Goal: Communication & Community: Answer question/provide support

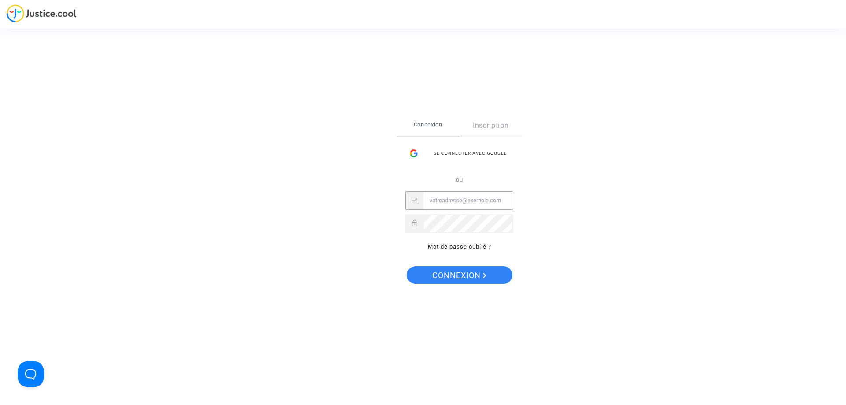
click at [453, 196] on input "Email" at bounding box center [467, 201] width 89 height 18
drag, startPoint x: 460, startPoint y: 200, endPoint x: 473, endPoint y: 196, distance: 13.9
click at [460, 200] on input "Email" at bounding box center [467, 201] width 89 height 18
type input "e.decastelbajac@or-avocats.com"
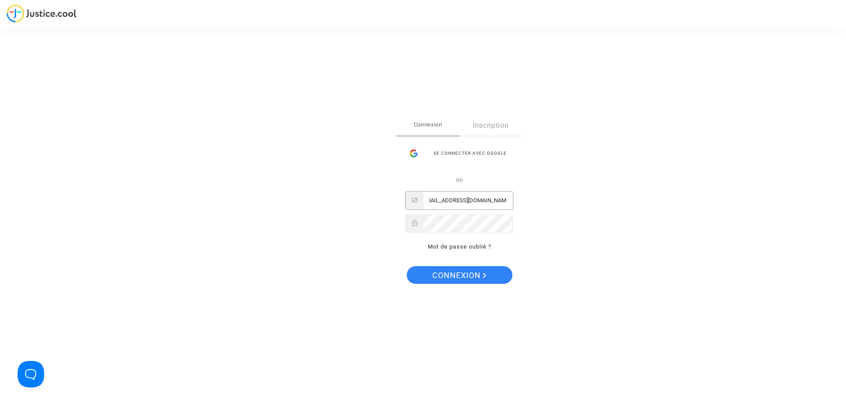
scroll to position [0, 0]
click at [407, 266] on button "Connexion" at bounding box center [460, 275] width 106 height 18
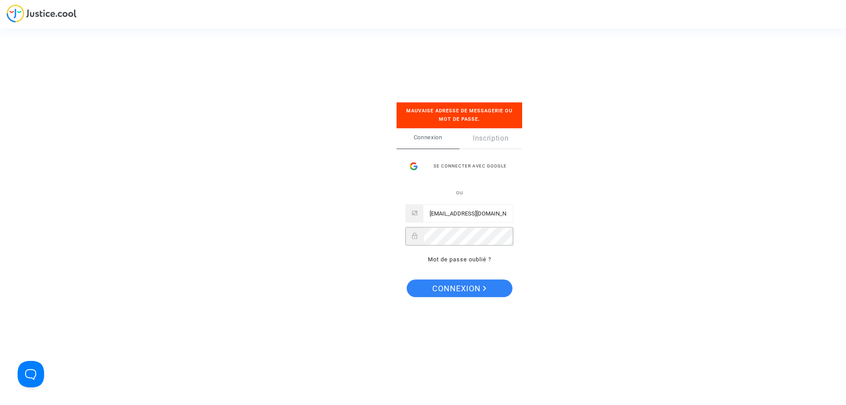
click at [407, 279] on button "Connexion" at bounding box center [460, 288] width 106 height 18
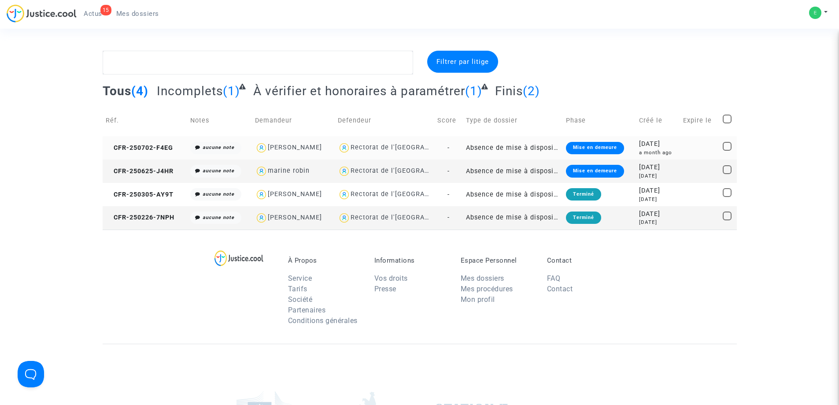
click at [302, 148] on div "[PERSON_NAME]" at bounding box center [295, 147] width 54 height 7
type textarea "@"[PERSON_NAME]" @"ORIER AVOCATS ""
click at [133, 147] on span "CFR-250702-F4EG" at bounding box center [139, 147] width 67 height 7
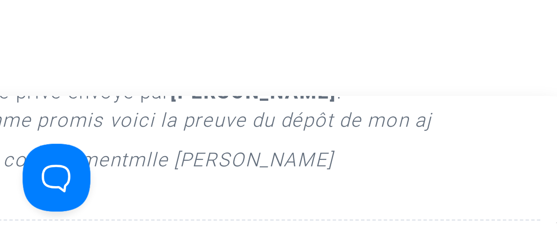
scroll to position [220, 0]
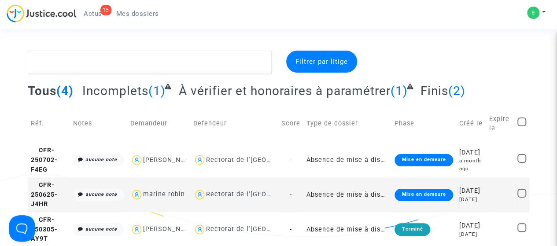
scroll to position [0, 0]
click at [10, 157] on div "Filtrer par litige Tous (4) Incomplets (1) À vérifier et honoraires à paramétre…" at bounding box center [278, 166] width 557 height 231
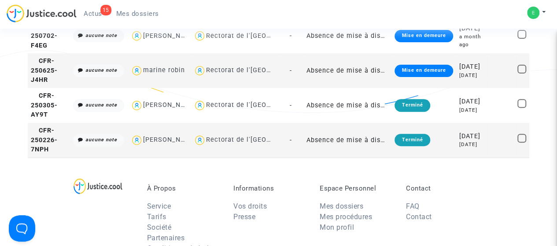
scroll to position [132, 0]
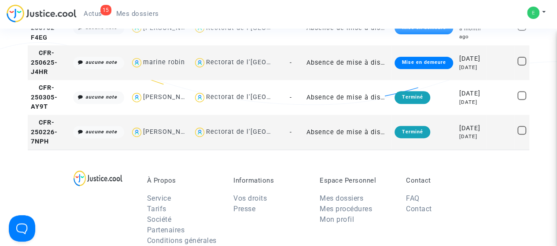
click at [14, 127] on div "Filtrer par litige Tous (4) Incomplets (1) À vérifier et honoraires à paramétre…" at bounding box center [278, 33] width 557 height 231
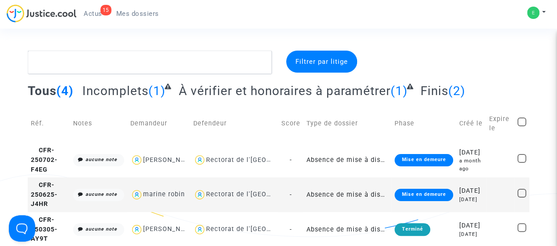
click at [12, 95] on div "Filtrer par litige Tous (4) Incomplets (1) À vérifier et honoraires à paramétre…" at bounding box center [278, 166] width 557 height 231
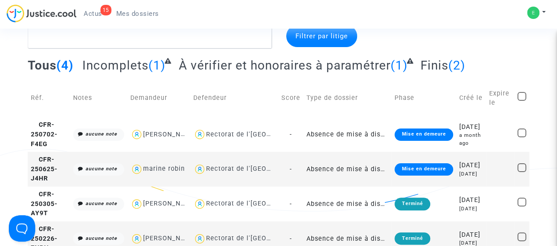
scroll to position [44, 0]
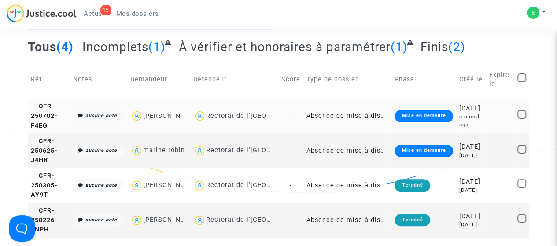
click at [30, 125] on td "CFR-250702-F4EG" at bounding box center [49, 116] width 42 height 35
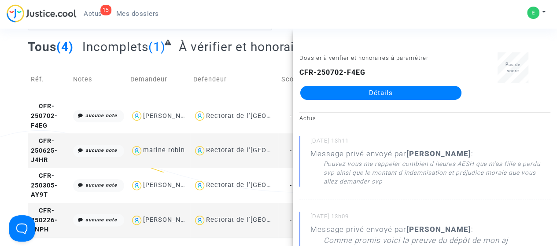
click at [369, 96] on link "Détails" at bounding box center [380, 93] width 161 height 14
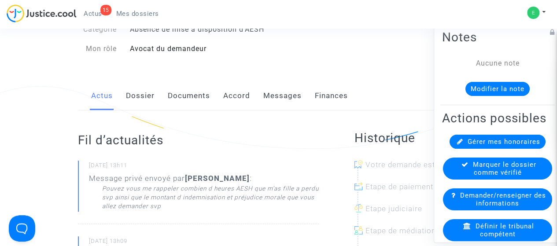
scroll to position [132, 0]
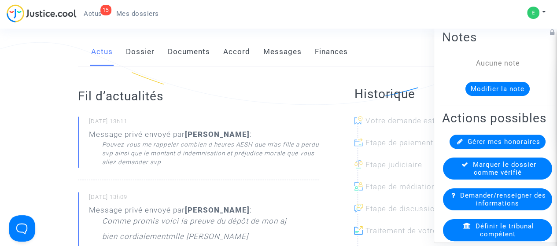
click at [282, 52] on link "Messages" at bounding box center [282, 51] width 38 height 29
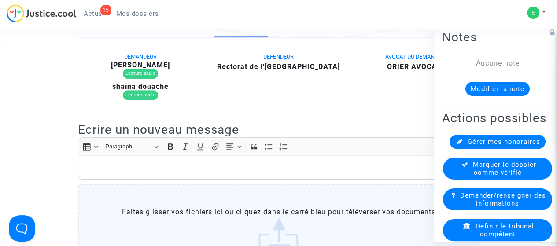
scroll to position [193, 0]
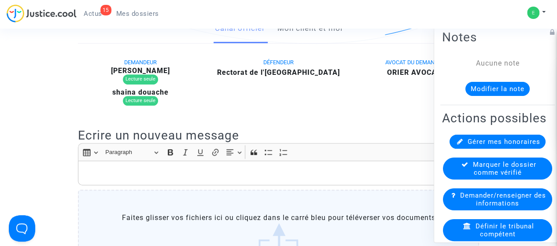
scroll to position [132, 0]
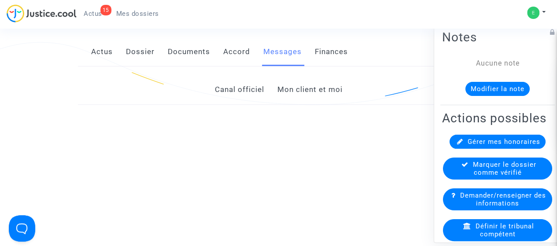
click at [104, 57] on link "Actus" at bounding box center [102, 51] width 22 height 29
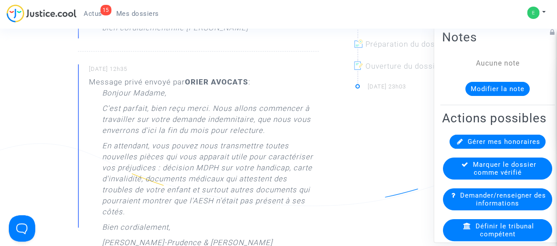
scroll to position [352, 0]
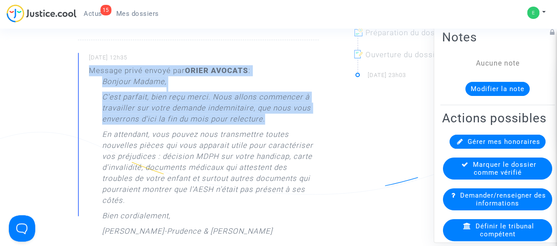
drag, startPoint x: 91, startPoint y: 70, endPoint x: 280, endPoint y: 120, distance: 195.5
click at [280, 120] on div "Message privé envoyé par [PERSON_NAME] AVOCATS : [PERSON_NAME] Madame, C'est pa…" at bounding box center [204, 153] width 230 height 176
click at [204, 113] on p "C'est parfait, bien reçu merci. Nous allons commencer à travailler sur votre de…" at bounding box center [210, 110] width 217 height 37
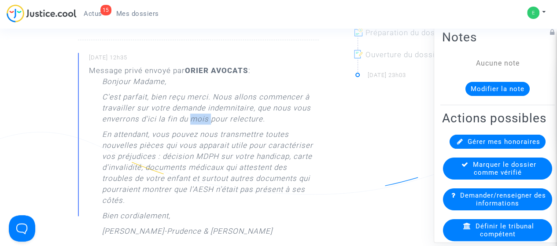
click at [204, 113] on p "C'est parfait, bien reçu merci. Nous allons commencer à travailler sur votre de…" at bounding box center [210, 110] width 217 height 37
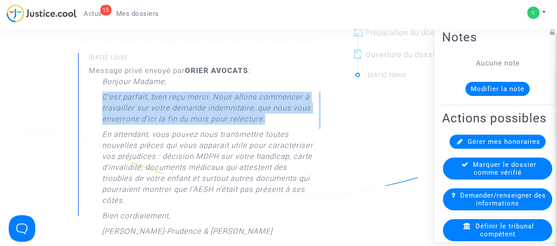
click at [204, 113] on p "C'est parfait, bien reçu merci. Nous allons commencer à travailler sur votre de…" at bounding box center [210, 110] width 217 height 37
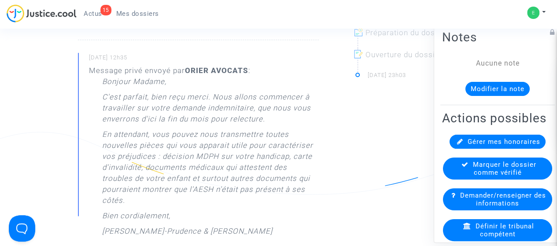
click at [143, 132] on p "En attendant, vous pouvez nous transmettre toutes nouvelles pièces qui vous app…" at bounding box center [210, 170] width 217 height 82
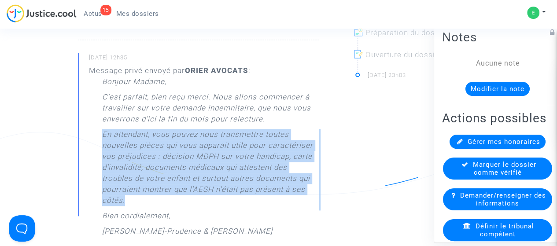
click at [143, 132] on p "En attendant, vous pouvez nous transmettre toutes nouvelles pièces qui vous app…" at bounding box center [210, 170] width 217 height 82
click at [121, 142] on p "En attendant, vous pouvez nous transmettre toutes nouvelles pièces qui vous app…" at bounding box center [210, 170] width 217 height 82
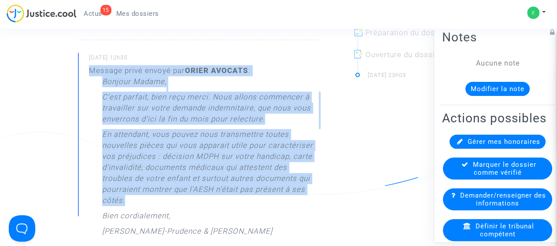
drag, startPoint x: 90, startPoint y: 67, endPoint x: 162, endPoint y: 194, distance: 145.8
click at [164, 195] on div "Message privé envoyé par [PERSON_NAME] AVOCATS : [PERSON_NAME] Madame, C'est pa…" at bounding box center [204, 153] width 230 height 176
click at [154, 154] on p "En attendant, vous pouvez nous transmettre toutes nouvelles pièces qui vous app…" at bounding box center [210, 170] width 217 height 82
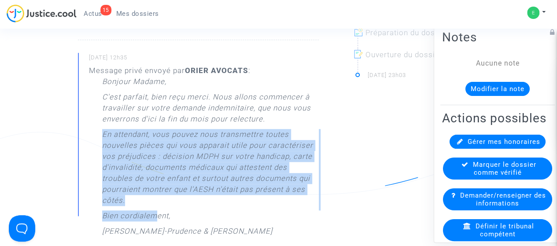
drag, startPoint x: 102, startPoint y: 133, endPoint x: 157, endPoint y: 215, distance: 97.8
click at [157, 215] on div "Bonjour Madame, C'est parfait, bien reçu merci. Nous allons commencer à travail…" at bounding box center [210, 158] width 217 height 165
click at [125, 171] on p "En attendant, vous pouvez nous transmettre toutes nouvelles pièces qui vous app…" at bounding box center [210, 170] width 217 height 82
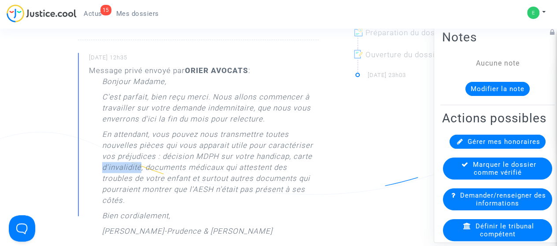
click at [125, 171] on p "En attendant, vous pouvez nous transmettre toutes nouvelles pièces qui vous app…" at bounding box center [210, 170] width 217 height 82
drag, startPoint x: 112, startPoint y: 188, endPoint x: 136, endPoint y: 202, distance: 28.0
click at [112, 189] on p "En attendant, vous pouvez nous transmettre toutes nouvelles pièces qui vous app…" at bounding box center [210, 170] width 217 height 82
click at [119, 171] on p "En attendant, vous pouvez nous transmettre toutes nouvelles pièces qui vous app…" at bounding box center [210, 170] width 217 height 82
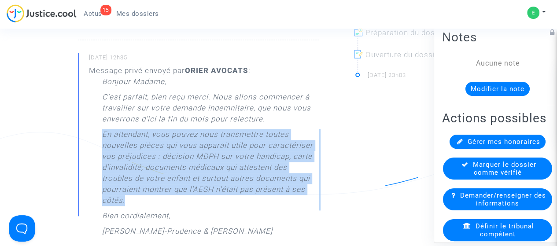
click at [119, 171] on p "En attendant, vous pouvez nous transmettre toutes nouvelles pièces qui vous app…" at bounding box center [210, 170] width 217 height 82
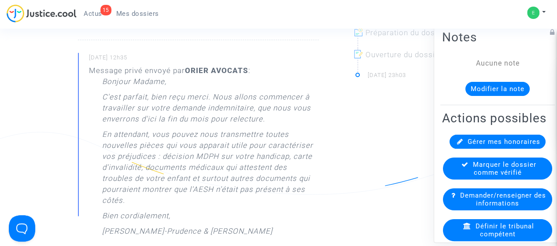
click at [121, 115] on p "C'est parfait, bien reçu merci. Nous allons commencer à travailler sur votre de…" at bounding box center [210, 110] width 217 height 37
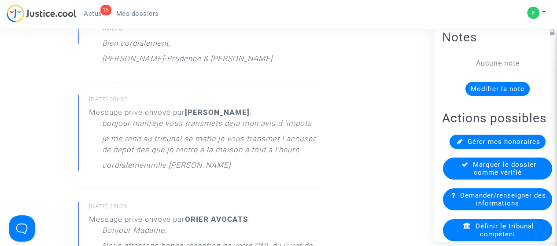
scroll to position [529, 0]
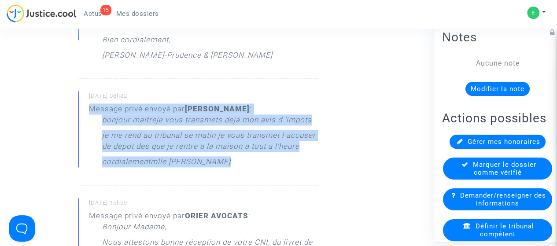
drag, startPoint x: 89, startPoint y: 106, endPoint x: 271, endPoint y: 164, distance: 191.3
click at [271, 164] on div "Message privé envoyé par [PERSON_NAME] : bonjour maitre je vous transmets deja …" at bounding box center [204, 138] width 230 height 68
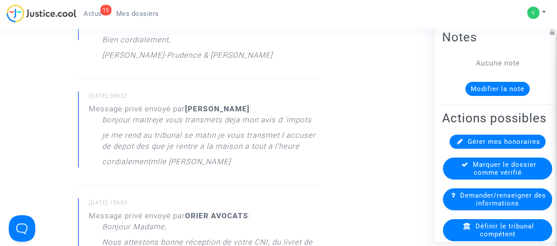
click at [271, 164] on div "bonjour maitre je vous transmets deja mon avis d 'impots je me rend au tribunal…" at bounding box center [210, 143] width 217 height 57
click at [247, 150] on p "je me rend au tribunal se matin je vous transmet l accuser de depot des que je …" at bounding box center [210, 143] width 217 height 26
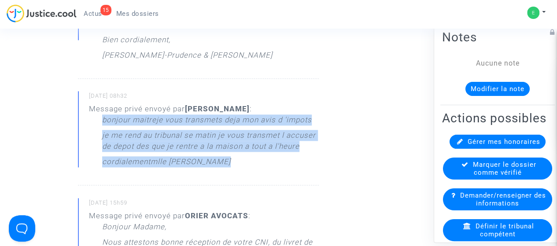
click at [247, 150] on p "je me rend au tribunal se matin je vous transmet l accuser de depot des que je …" at bounding box center [210, 143] width 217 height 26
click at [188, 149] on p "je me rend au tribunal se matin je vous transmet l accuser de depot des que je …" at bounding box center [210, 143] width 217 height 26
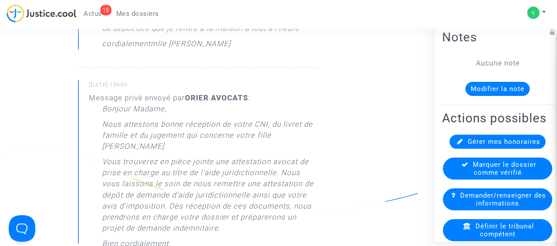
scroll to position [661, 0]
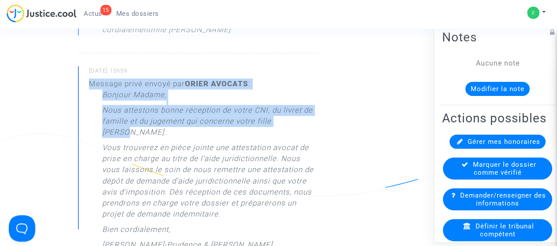
drag, startPoint x: 89, startPoint y: 82, endPoint x: 308, endPoint y: 122, distance: 222.5
click at [308, 122] on div "Message privé envoyé par [PERSON_NAME] AVOCATS : [PERSON_NAME] Madame, Nous att…" at bounding box center [204, 166] width 230 height 176
click at [183, 115] on p "Nous attestons bonne réception de votre CNI, du livret de famille et du jugemen…" at bounding box center [210, 123] width 217 height 37
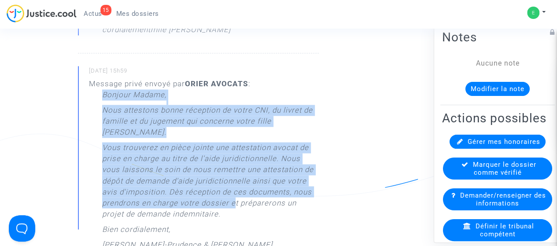
drag, startPoint x: 100, startPoint y: 93, endPoint x: 234, endPoint y: 194, distance: 167.3
click at [234, 194] on div "Message privé envoyé par [PERSON_NAME] AVOCATS : [PERSON_NAME] Madame, Nous att…" at bounding box center [204, 166] width 230 height 176
drag, startPoint x: 170, startPoint y: 161, endPoint x: 162, endPoint y: 158, distance: 7.9
click at [170, 161] on p "Vous trouverez en pièce jointe une attestation avocat de prise en charge au tit…" at bounding box center [210, 183] width 217 height 82
click at [131, 142] on p "Vous trouverez en pièce jointe une attestation avocat de prise en charge au tit…" at bounding box center [210, 183] width 217 height 82
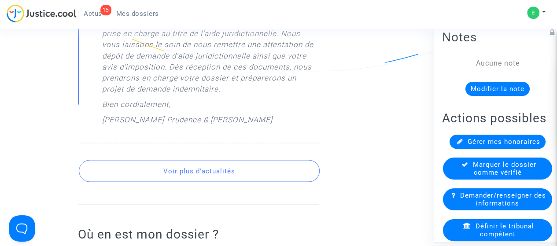
scroll to position [837, 0]
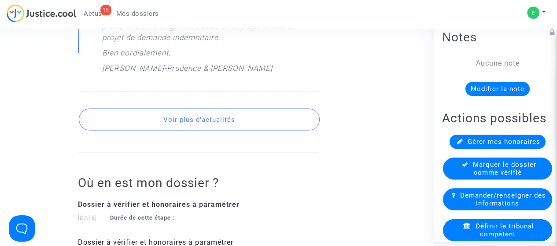
click at [182, 115] on button "Voir plus d'actualités" at bounding box center [199, 120] width 241 height 22
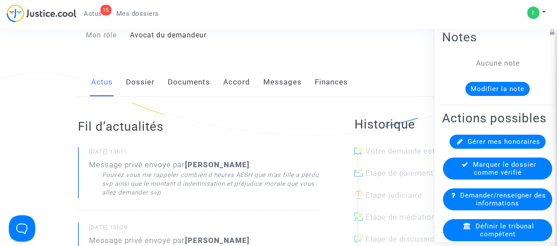
scroll to position [88, 0]
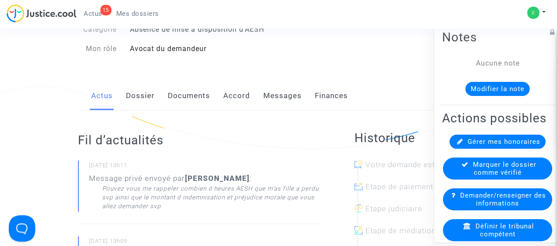
click at [144, 96] on link "Dossier" at bounding box center [140, 96] width 29 height 29
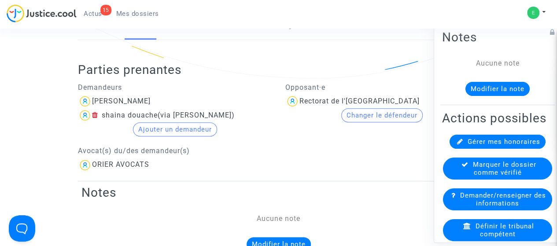
scroll to position [132, 0]
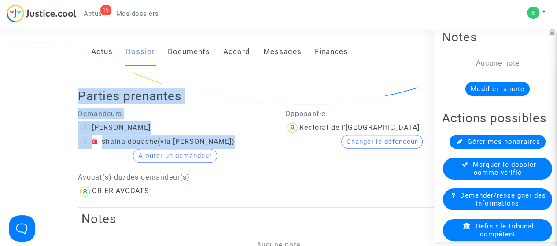
drag, startPoint x: 82, startPoint y: 94, endPoint x: 236, endPoint y: 181, distance: 176.4
click at [238, 177] on div "Parties prenantes Demandeurs [PERSON_NAME] shaina douache (via [PERSON_NAME]) A…" at bounding box center [278, 137] width 401 height 141
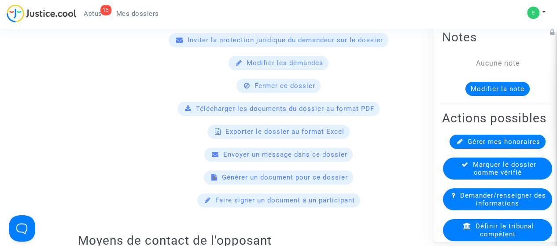
scroll to position [573, 0]
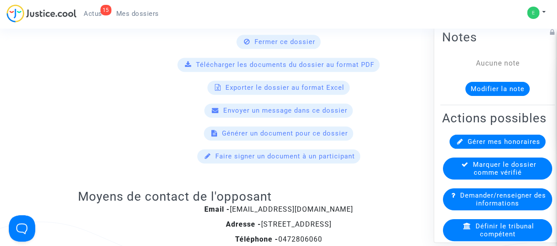
click at [273, 58] on div "Télécharger les documents du dossier au format PDF" at bounding box center [279, 65] width 202 height 14
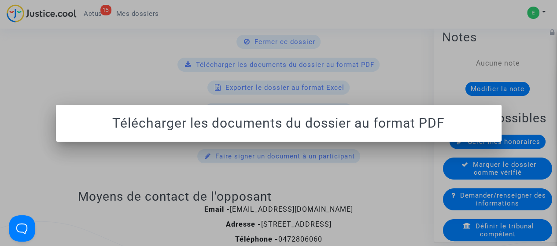
scroll to position [0, 0]
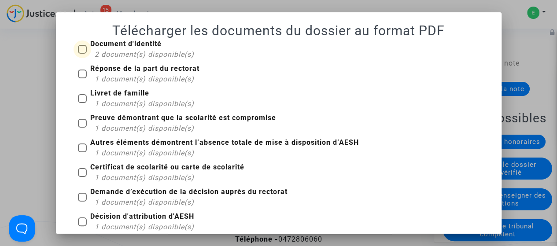
click at [79, 53] on span at bounding box center [82, 49] width 9 height 9
click at [82, 54] on input "Document d'identité 2 document(s) disponible(s)" at bounding box center [82, 54] width 0 height 0
checkbox input "true"
drag, startPoint x: 80, startPoint y: 72, endPoint x: 77, endPoint y: 89, distance: 16.5
click at [79, 72] on span at bounding box center [82, 74] width 9 height 9
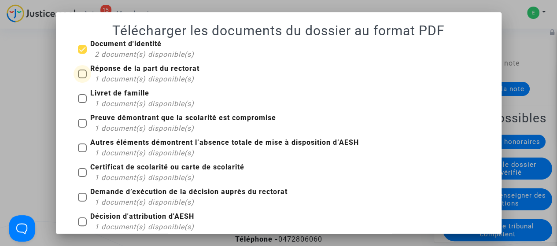
click at [82, 78] on input "Réponse de la part du rectorat 1 document(s) disponible(s)" at bounding box center [82, 78] width 0 height 0
checkbox input "true"
drag, startPoint x: 77, startPoint y: 99, endPoint x: 78, endPoint y: 120, distance: 21.2
click at [78, 99] on span at bounding box center [82, 98] width 9 height 9
click at [82, 103] on input "Livret de famille 1 document(s) disponible(s)" at bounding box center [82, 103] width 0 height 0
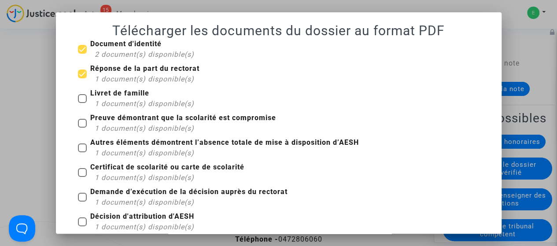
checkbox input "true"
click at [78, 123] on span at bounding box center [82, 123] width 9 height 9
click at [82, 128] on input "Preuve démontrant que la scolarité est compromise 1 document(s) disponible(s)" at bounding box center [82, 128] width 0 height 0
checkbox input "true"
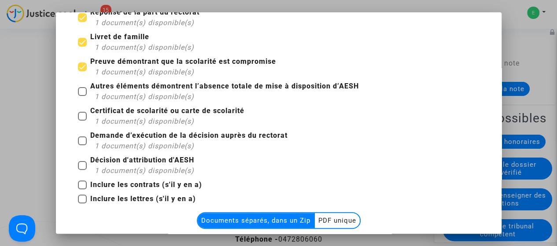
scroll to position [88, 0]
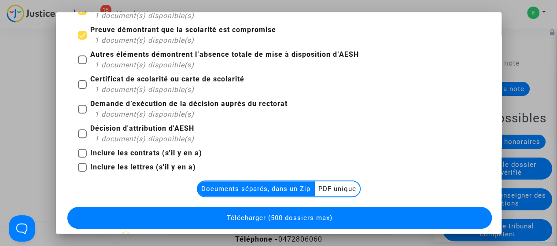
click at [81, 62] on span at bounding box center [82, 60] width 9 height 9
click at [82, 64] on input "Autres éléments démontrent l’absence totale de mise à disposition d’AESH 1 docu…" at bounding box center [82, 64] width 0 height 0
checkbox input "true"
click at [78, 86] on span at bounding box center [82, 84] width 9 height 9
click at [82, 89] on input "Certificat de scolarité ou carte de scolarité 1 document(s) disponible(s)" at bounding box center [82, 89] width 0 height 0
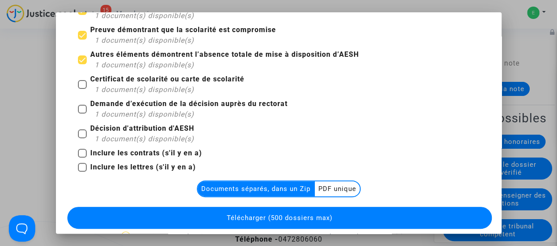
checkbox input "true"
click at [78, 110] on span at bounding box center [82, 109] width 9 height 9
click at [82, 114] on input "Demande d’exécution de la décision auprès du rectorat 1 document(s) disponible(…" at bounding box center [82, 114] width 0 height 0
checkbox input "true"
click at [78, 131] on span at bounding box center [82, 134] width 9 height 9
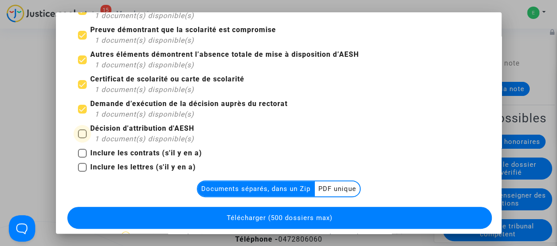
click at [82, 138] on input "Décision d'attribution d'AESH 1 document(s) disponible(s)" at bounding box center [82, 138] width 0 height 0
checkbox input "true"
click at [78, 156] on span at bounding box center [82, 153] width 9 height 9
click at [82, 158] on input "Inclure les contrats (s'il y en a)" at bounding box center [82, 158] width 0 height 0
checkbox input "true"
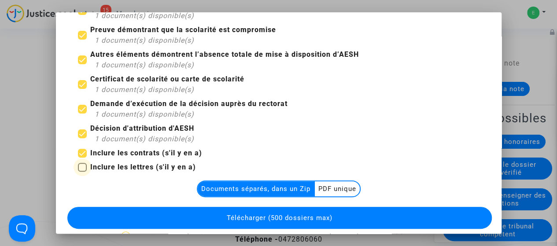
drag, startPoint x: 80, startPoint y: 171, endPoint x: 219, endPoint y: 175, distance: 138.9
click at [80, 171] on span at bounding box center [82, 167] width 9 height 9
click at [82, 172] on input "Inclure les lettres (s'il y en a)" at bounding box center [82, 172] width 0 height 0
checkbox input "true"
click at [252, 189] on multi-toggle-item "Documents séparés, dans un Zip" at bounding box center [256, 189] width 117 height 15
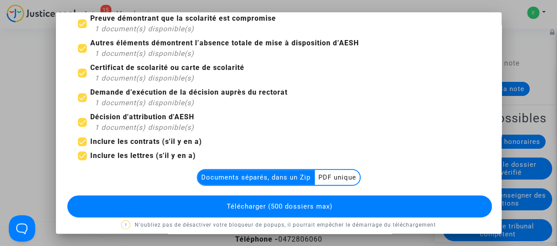
scroll to position [108, 0]
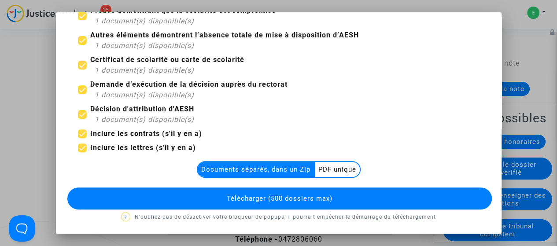
click at [256, 169] on multi-toggle-item "Documents séparés, dans un Zip" at bounding box center [256, 169] width 117 height 15
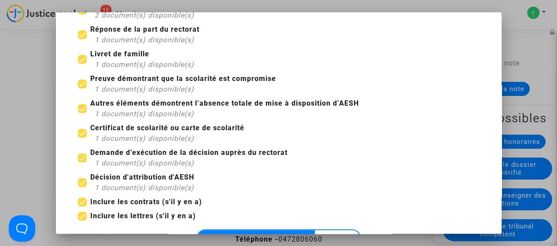
scroll to position [0, 0]
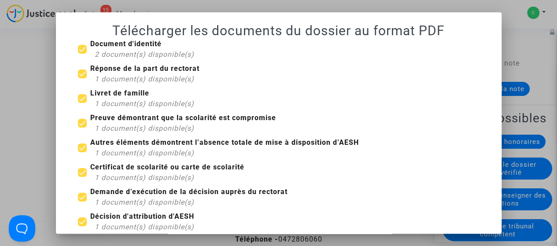
click at [21, 118] on div at bounding box center [278, 123] width 557 height 246
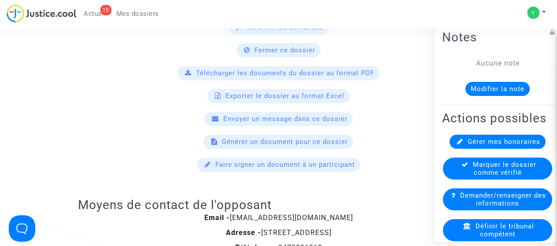
scroll to position [573, 0]
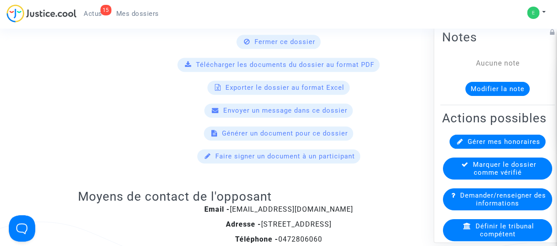
drag, startPoint x: 281, startPoint y: 82, endPoint x: 95, endPoint y: 111, distance: 188.2
click at [92, 111] on div "Envoyer un message dans ce dossier" at bounding box center [279, 111] width 394 height 14
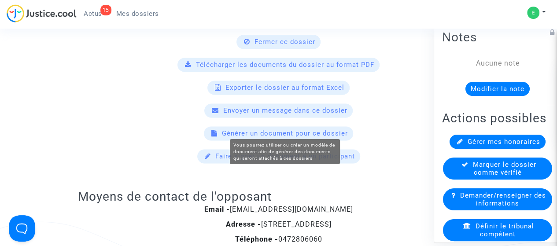
click at [269, 131] on span "Générer un document pour ce dossier" at bounding box center [285, 134] width 126 height 8
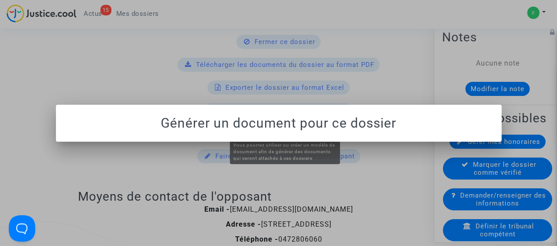
scroll to position [0, 0]
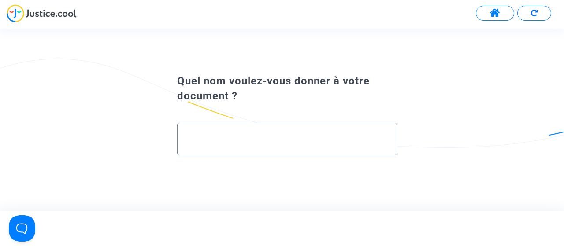
click at [208, 140] on input "text" at bounding box center [286, 139] width 201 height 10
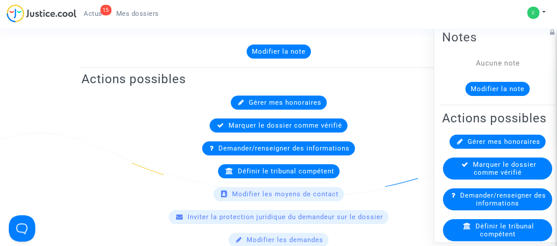
scroll to position [352, 0]
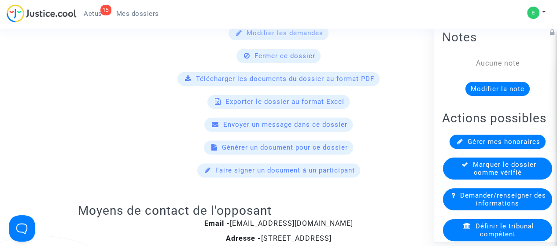
scroll to position [573, 0]
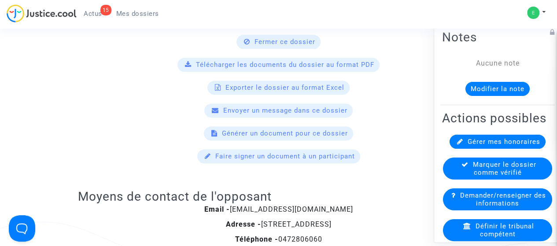
click at [286, 64] on span "Télécharger les documents du dossier au format PDF" at bounding box center [285, 65] width 178 height 8
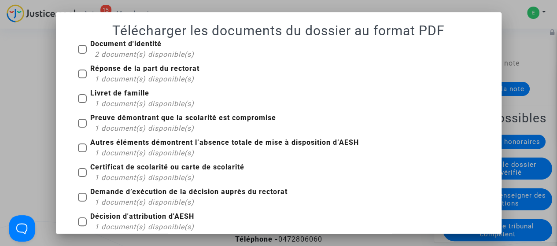
scroll to position [0, 0]
click at [78, 52] on span at bounding box center [82, 49] width 9 height 9
click at [82, 54] on input "Document d'identité 2 document(s) disponible(s)" at bounding box center [82, 54] width 0 height 0
checkbox input "true"
drag, startPoint x: 75, startPoint y: 75, endPoint x: 76, endPoint y: 91, distance: 15.9
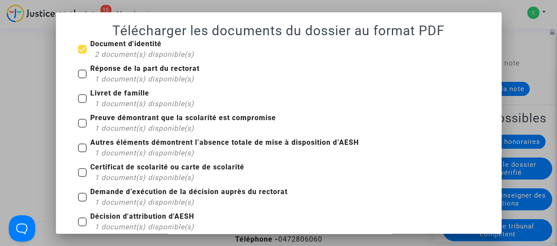
click at [78, 75] on span at bounding box center [82, 74] width 9 height 9
click at [82, 78] on input "Réponse de la part du rectorat 1 document(s) disponible(s)" at bounding box center [82, 78] width 0 height 0
checkbox input "true"
click at [78, 106] on label "Livret de famille 1 document(s) disponible(s)" at bounding box center [136, 98] width 116 height 21
click at [82, 104] on input "Livret de famille 1 document(s) disponible(s)" at bounding box center [82, 103] width 0 height 0
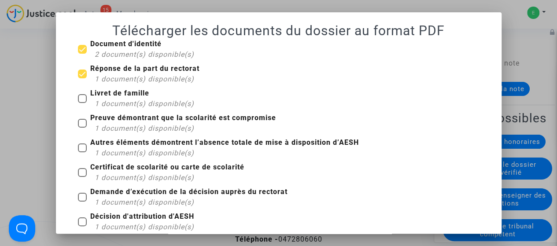
checkbox input "true"
click at [78, 123] on span at bounding box center [82, 123] width 9 height 9
click at [82, 128] on input "Preuve démontrant que la scolarité est compromise 1 document(s) disponible(s)" at bounding box center [82, 128] width 0 height 0
checkbox input "true"
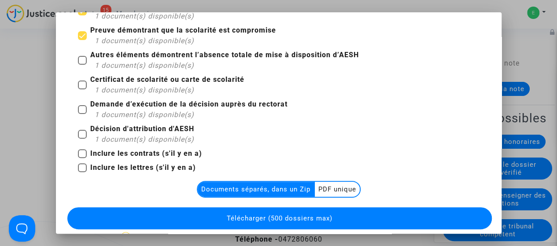
scroll to position [88, 0]
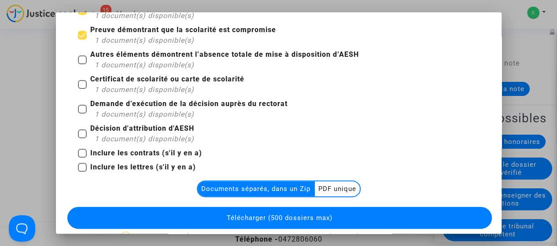
click at [79, 60] on span at bounding box center [82, 60] width 9 height 9
click at [82, 64] on input "Autres éléments démontrent l’absence totale de mise à disposition d’AESH 1 docu…" at bounding box center [82, 64] width 0 height 0
checkbox input "true"
drag, startPoint x: 76, startPoint y: 86, endPoint x: 76, endPoint y: 106, distance: 19.8
click at [78, 88] on span at bounding box center [82, 84] width 9 height 9
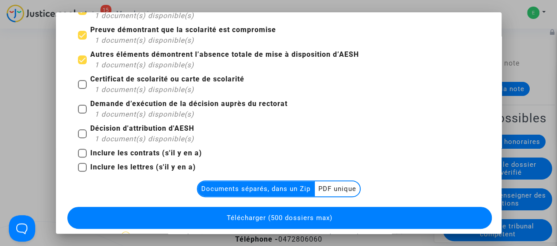
click at [82, 89] on input "Certificat de scolarité ou carte de scolarité 1 document(s) disponible(s)" at bounding box center [82, 89] width 0 height 0
checkbox input "true"
click at [78, 107] on span at bounding box center [82, 109] width 9 height 9
click at [82, 114] on input "Demande d’exécution de la décision auprès du rectorat 1 document(s) disponible(…" at bounding box center [82, 114] width 0 height 0
checkbox input "true"
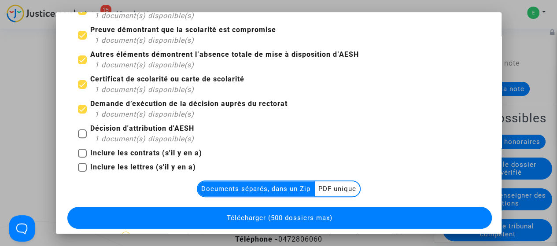
click at [78, 137] on span at bounding box center [82, 134] width 9 height 9
click at [82, 138] on input "Décision d'attribution d'AESH 1 document(s) disponible(s)" at bounding box center [82, 138] width 0 height 0
checkbox input "true"
drag, startPoint x: 77, startPoint y: 152, endPoint x: 76, endPoint y: 167, distance: 14.2
click at [78, 155] on span at bounding box center [82, 153] width 9 height 9
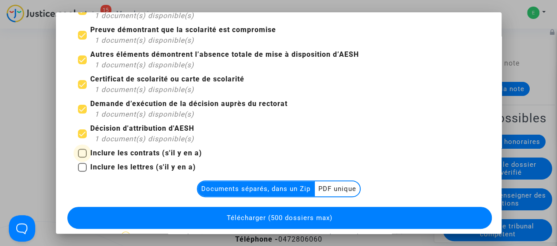
click at [82, 158] on input "Inclure les contrats (s'il y en a)" at bounding box center [82, 158] width 0 height 0
checkbox input "true"
drag, startPoint x: 76, startPoint y: 167, endPoint x: 205, endPoint y: 178, distance: 130.0
click at [78, 167] on span at bounding box center [82, 167] width 9 height 9
click at [82, 172] on input "Inclure les lettres (s'il y en a)" at bounding box center [82, 172] width 0 height 0
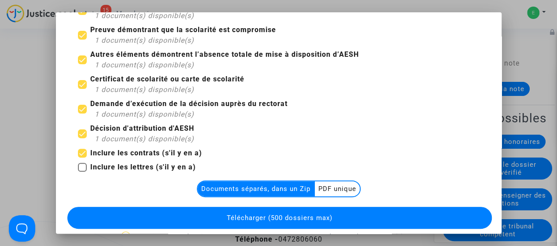
checkbox input "true"
click at [248, 187] on multi-toggle-item "Documents séparés, dans un Zip" at bounding box center [256, 189] width 117 height 15
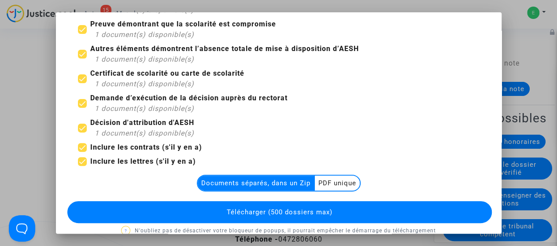
scroll to position [108, 0]
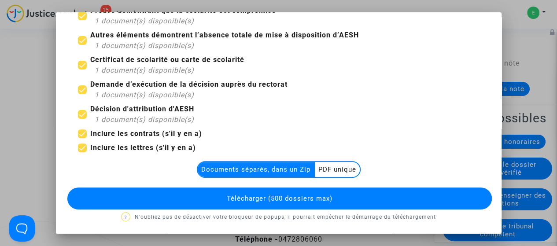
click at [269, 200] on span "Télécharger (500 dossiers max)" at bounding box center [280, 199] width 106 height 8
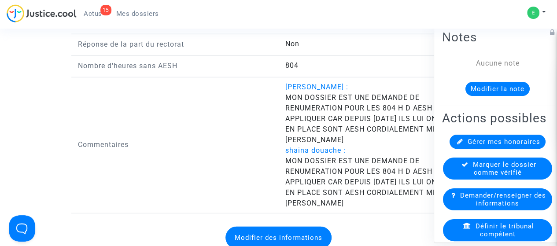
scroll to position [1146, 0]
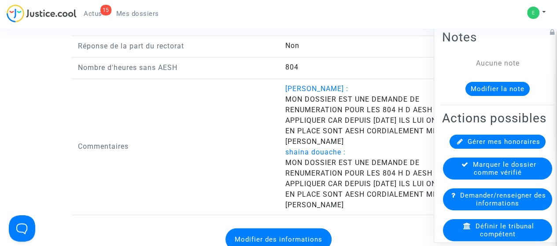
click at [550, 33] on icon at bounding box center [552, 32] width 5 height 7
click at [548, 33] on icon at bounding box center [551, 32] width 7 height 7
click at [461, 44] on h2 "Notes" at bounding box center [497, 37] width 111 height 15
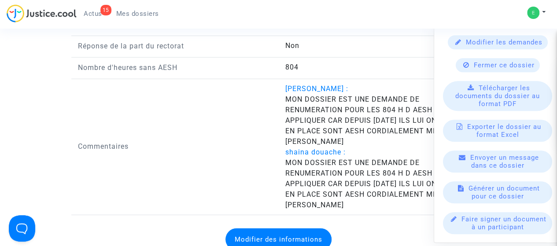
scroll to position [295, 0]
click at [377, 172] on span "MON DOSSIER EST UNE DEMANDE DE RENUMERATION POUR LES 804 H D AESH NON APPLIQUER…" at bounding box center [372, 184] width 172 height 51
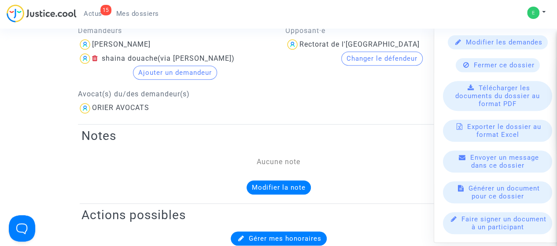
scroll to position [132, 0]
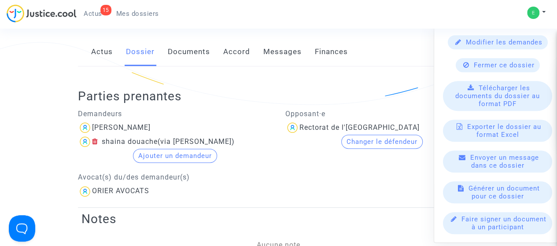
click at [233, 51] on link "Accord" at bounding box center [236, 51] width 27 height 29
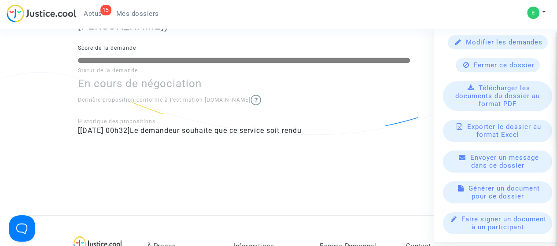
scroll to position [308, 0]
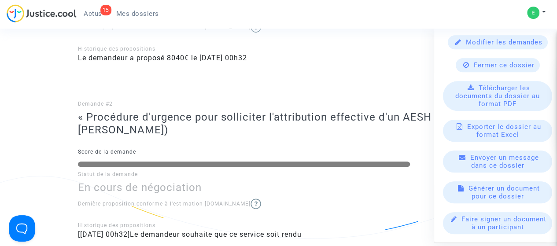
click at [47, 110] on ng-component "Ref. CFR-250702-F4EG Etape Dossier à vérifier et honoraires à paramétrer Catégo…" at bounding box center [279, 30] width 502 height 577
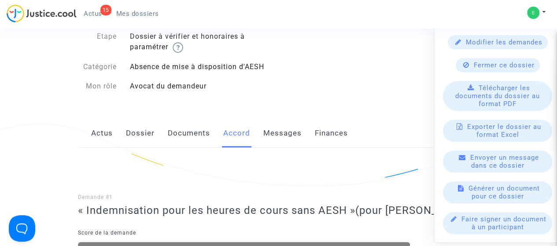
scroll to position [88, 0]
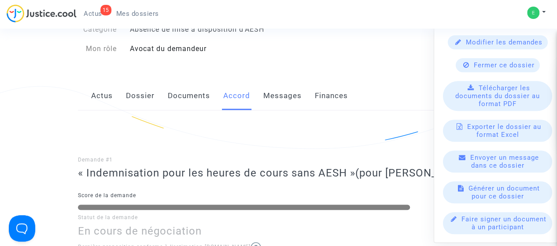
click at [104, 99] on link "Actus" at bounding box center [102, 96] width 22 height 29
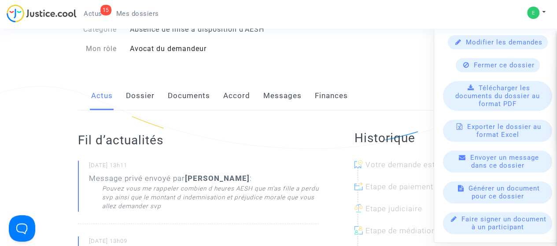
click at [138, 100] on link "Dossier" at bounding box center [140, 96] width 29 height 29
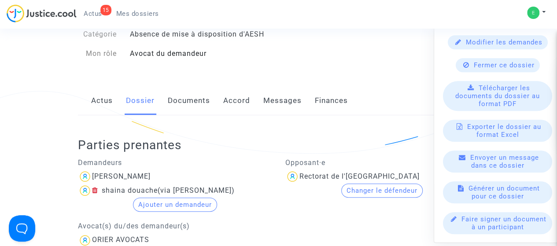
scroll to position [88, 0]
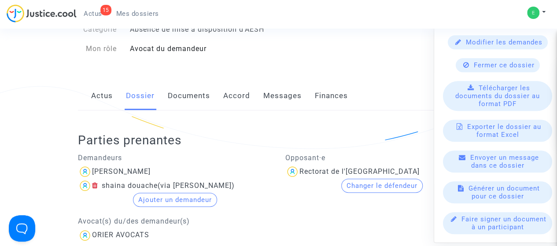
click at [200, 101] on link "Documents" at bounding box center [189, 96] width 42 height 29
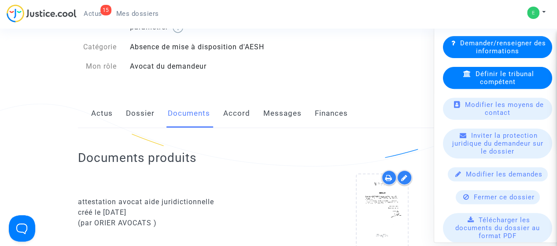
scroll to position [49, 0]
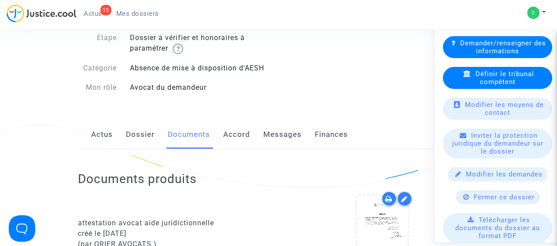
click at [283, 134] on link "Messages" at bounding box center [282, 134] width 38 height 29
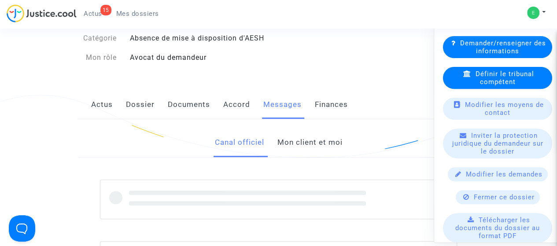
scroll to position [93, 0]
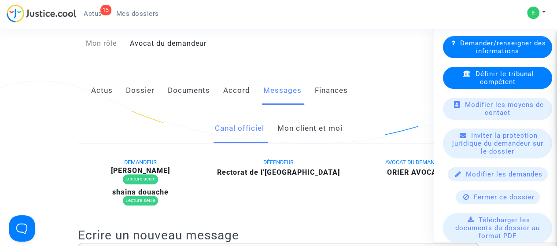
click at [278, 126] on link "Mon client et moi" at bounding box center [310, 128] width 65 height 29
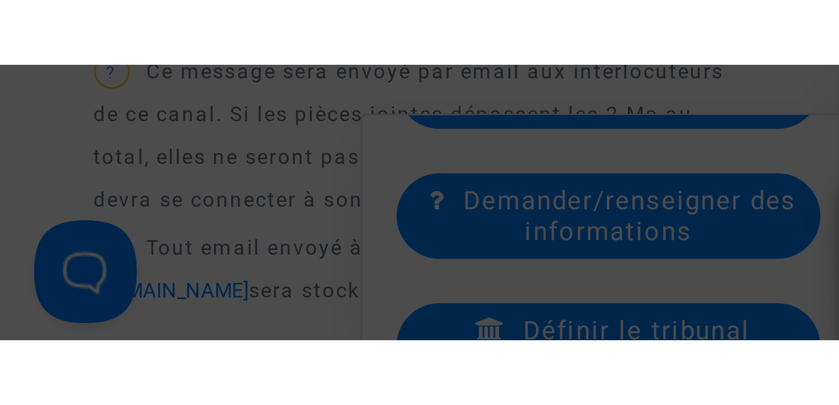
scroll to position [153, 0]
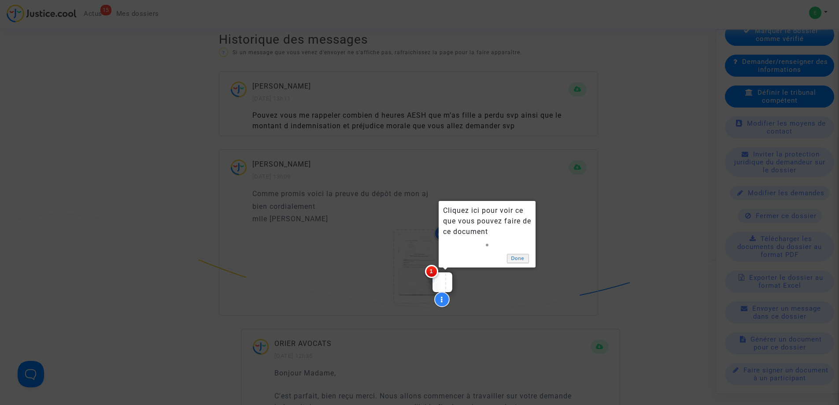
click at [525, 260] on link "Done" at bounding box center [518, 258] width 22 height 9
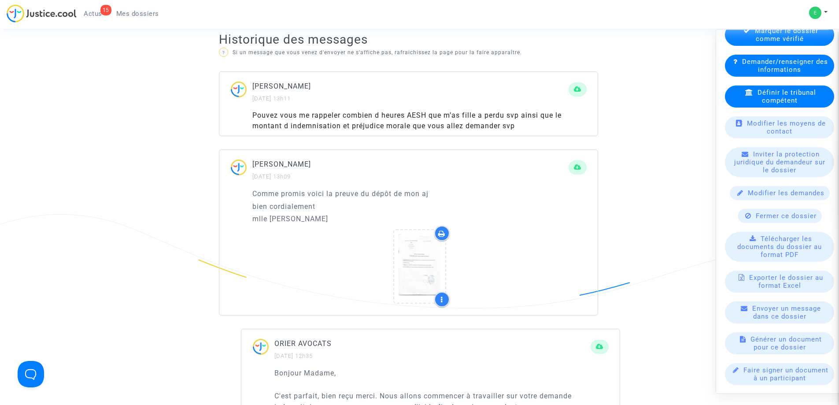
drag, startPoint x: 260, startPoint y: 115, endPoint x: 398, endPoint y: 121, distance: 138.9
click at [398, 121] on div "Pouvez vous me rappeler combien d heures AESH que m’as fille a perdu svp ainsi …" at bounding box center [419, 120] width 334 height 21
click at [407, 114] on div "Pouvez vous me rappeler combien d heures AESH que m’as fille a perdu svp ainsi …" at bounding box center [419, 120] width 334 height 21
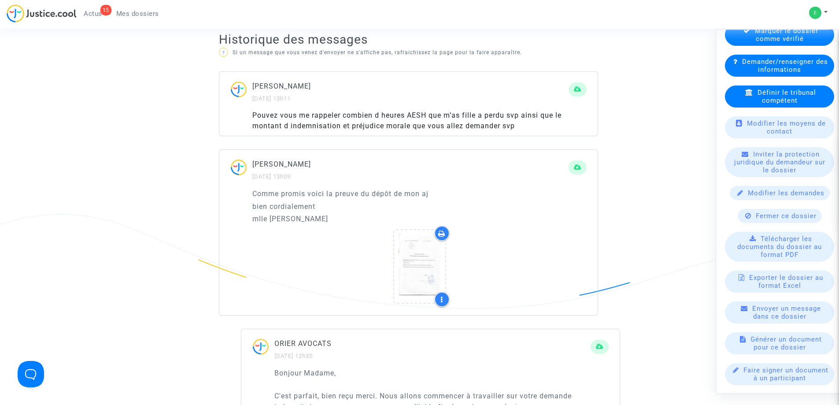
click at [407, 114] on div "Pouvez vous me rappeler combien d heures AESH que m’as fille a perdu svp ainsi …" at bounding box center [419, 120] width 334 height 21
click at [334, 118] on div "Pouvez vous me rappeler combien d heures AESH que m’as fille a perdu svp ainsi …" at bounding box center [419, 120] width 334 height 21
click at [404, 125] on div "Pouvez vous me rappeler combien d heures AESH que m’as fille a perdu svp ainsi …" at bounding box center [419, 120] width 334 height 21
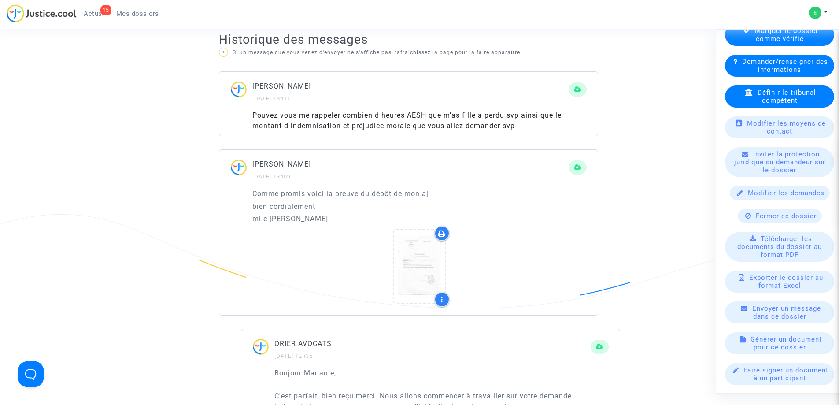
click at [404, 125] on div "Pouvez vous me rappeler combien d heures AESH que m’as fille a perdu svp ainsi …" at bounding box center [419, 120] width 334 height 21
click at [380, 117] on div "Pouvez vous me rappeler combien d heures AESH que m’as fille a perdu svp ainsi …" at bounding box center [419, 120] width 334 height 21
drag, startPoint x: 251, startPoint y: 114, endPoint x: 529, endPoint y: 124, distance: 278.2
click at [529, 124] on div "Pouvez vous me rappeler combien d heures AESH que m’as fille a perdu svp ainsi …" at bounding box center [408, 123] width 378 height 26
click at [529, 124] on div "Pouvez vous me rappeler combien d heures AESH que m’as fille a perdu svp ainsi …" at bounding box center [419, 120] width 334 height 21
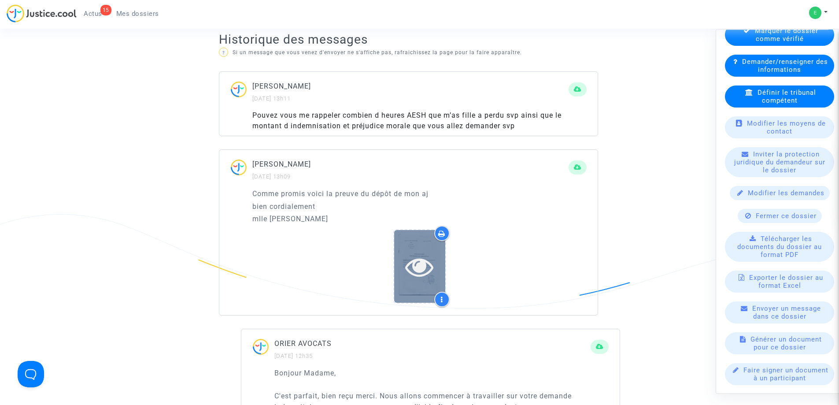
click at [430, 253] on icon at bounding box center [419, 266] width 29 height 28
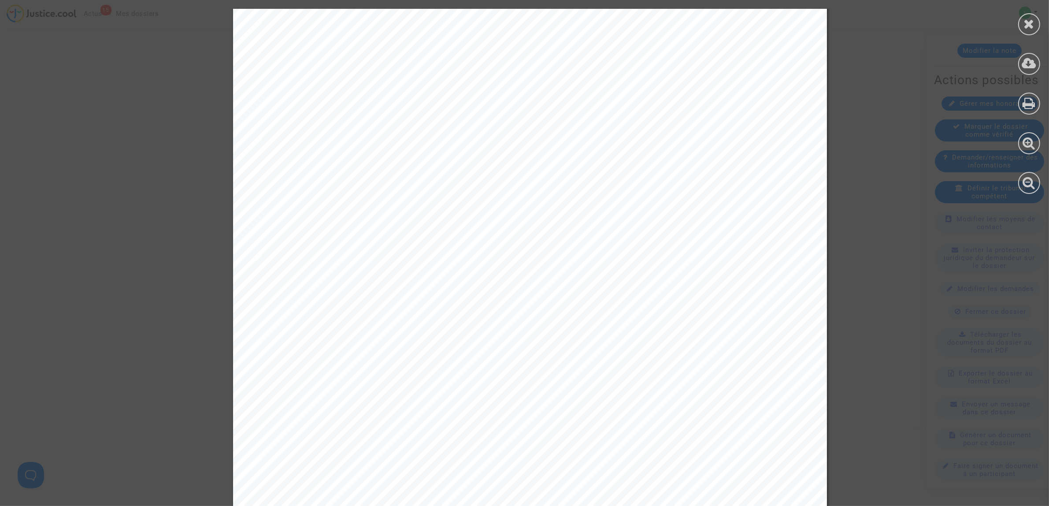
scroll to position [356, 0]
click at [817, 192] on div at bounding box center [530, 81] width 594 height 841
click at [839, 184] on div at bounding box center [530, 81] width 1060 height 841
click at [167, 208] on div at bounding box center [530, 81] width 1060 height 841
click at [839, 18] on icon at bounding box center [1029, 23] width 11 height 13
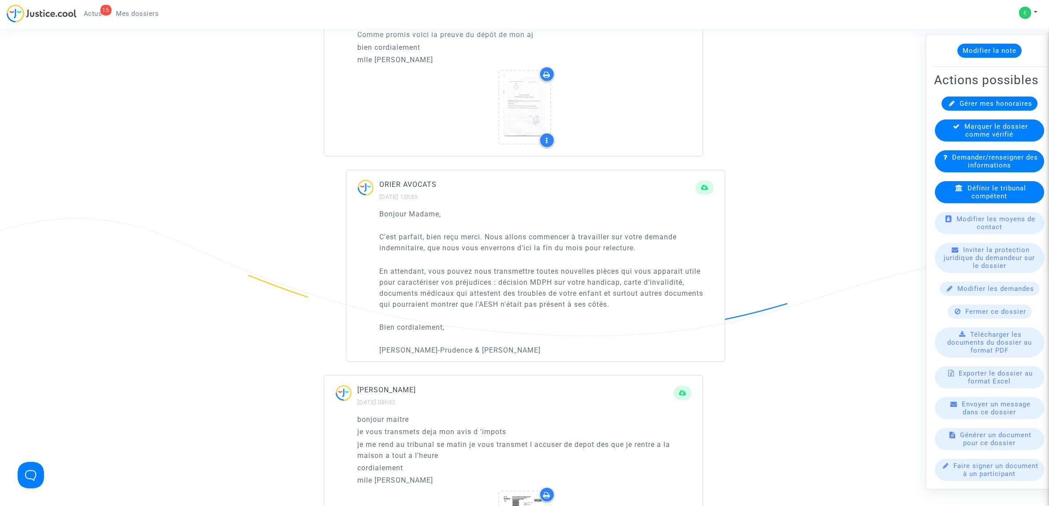
scroll to position [655, 0]
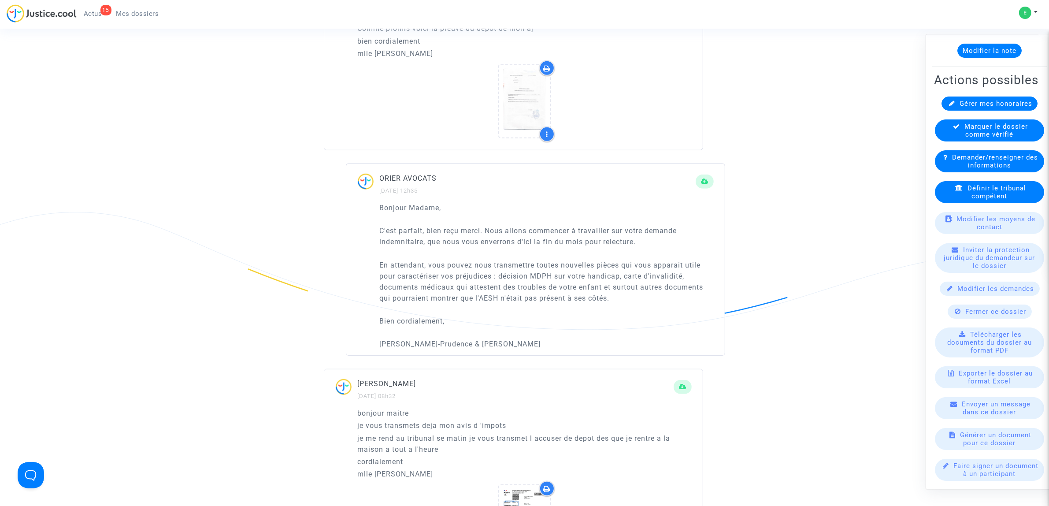
drag, startPoint x: 380, startPoint y: 207, endPoint x: 683, endPoint y: 309, distance: 320.2
click at [683, 309] on div "Bonjour Madame, C'est parfait, bien reçu merci. Nous allons commencer à travail…" at bounding box center [546, 275] width 334 height 147
click at [486, 270] on p "En attendant, vous pouvez nous transmettre toutes nouvelles pièces qui vous app…" at bounding box center [546, 282] width 334 height 44
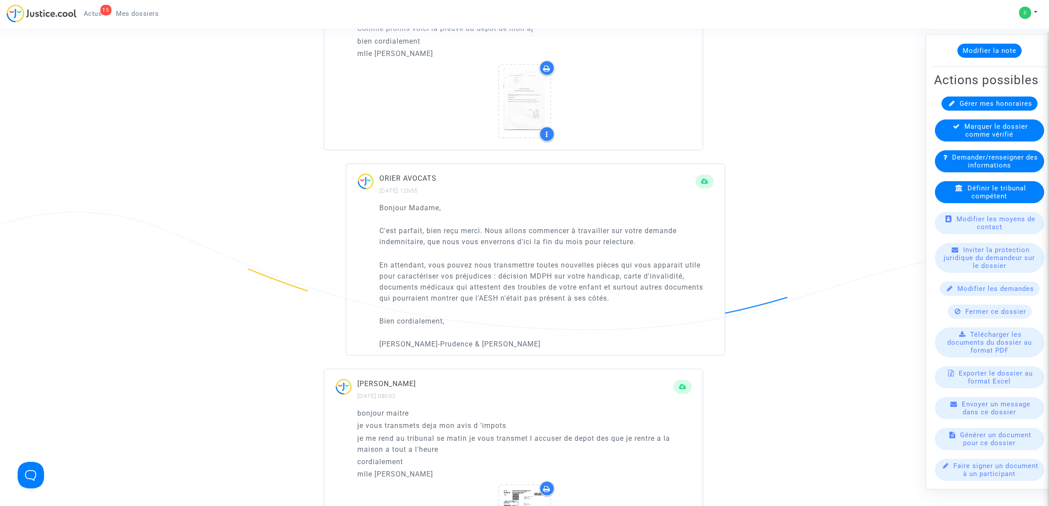
click at [437, 281] on p "En attendant, vous pouvez nous transmettre toutes nouvelles pièces qui vous app…" at bounding box center [546, 282] width 334 height 44
click at [576, 346] on p "[PERSON_NAME]-Prudence & [PERSON_NAME]" at bounding box center [546, 343] width 334 height 11
drag, startPoint x: 379, startPoint y: 206, endPoint x: 586, endPoint y: 351, distance: 252.8
click at [586, 351] on div "Bonjour Madame, C'est parfait, bien reçu merci. Nous allons commencer à travail…" at bounding box center [535, 278] width 378 height 153
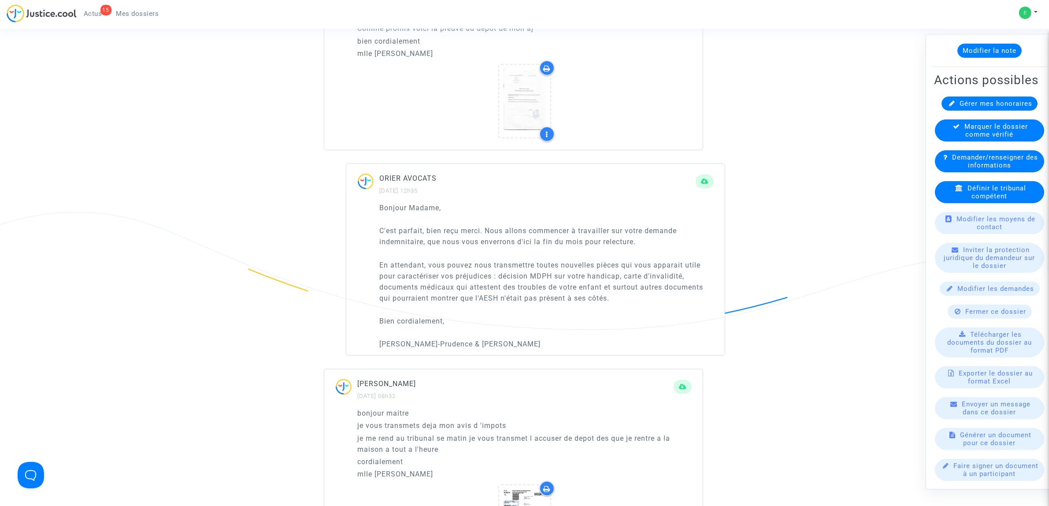
drag, startPoint x: 580, startPoint y: 349, endPoint x: 391, endPoint y: 204, distance: 237.9
click at [391, 204] on div "Bonjour Madame, C'est parfait, bien reçu merci. Nous allons commencer à travail…" at bounding box center [546, 275] width 334 height 147
click at [391, 204] on p "Bonjour Madame," at bounding box center [546, 207] width 334 height 11
drag, startPoint x: 378, startPoint y: 206, endPoint x: 600, endPoint y: 354, distance: 266.6
click at [600, 354] on div "Bonjour Madame, C'est parfait, bien reçu merci. Nous allons commencer à travail…" at bounding box center [535, 278] width 378 height 153
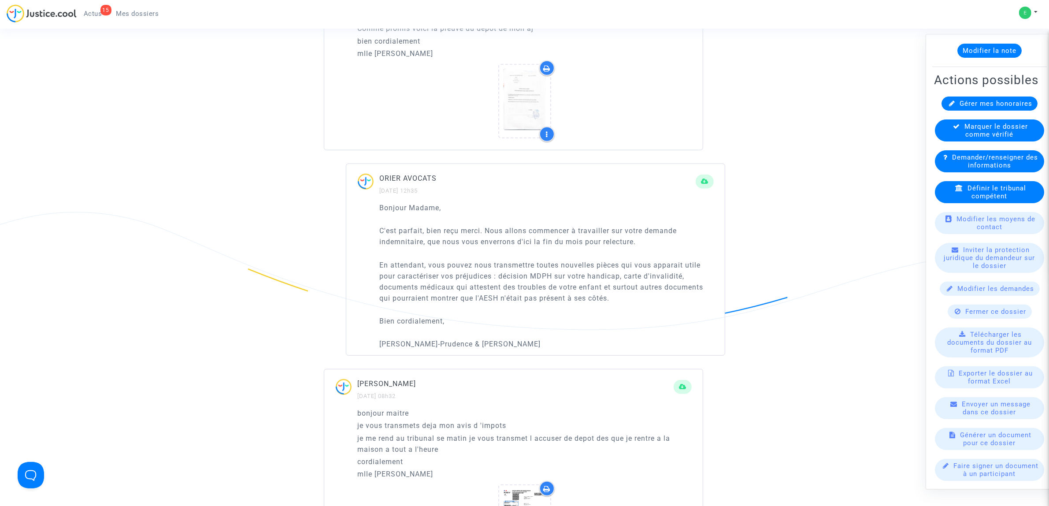
click at [574, 342] on p "[PERSON_NAME]-Prudence & [PERSON_NAME]" at bounding box center [546, 343] width 334 height 11
drag, startPoint x: 574, startPoint y: 346, endPoint x: 375, endPoint y: 208, distance: 242.8
click at [375, 208] on div "Bonjour Madame, C'est parfait, bien reçu merci. Nous allons commencer à travail…" at bounding box center [535, 278] width 378 height 153
click at [375, 207] on div "Bonjour Madame, C'est parfait, bien reçu merci. Nous allons commencer à travail…" at bounding box center [535, 278] width 378 height 153
click at [380, 207] on p "Bonjour Madame," at bounding box center [546, 207] width 334 height 11
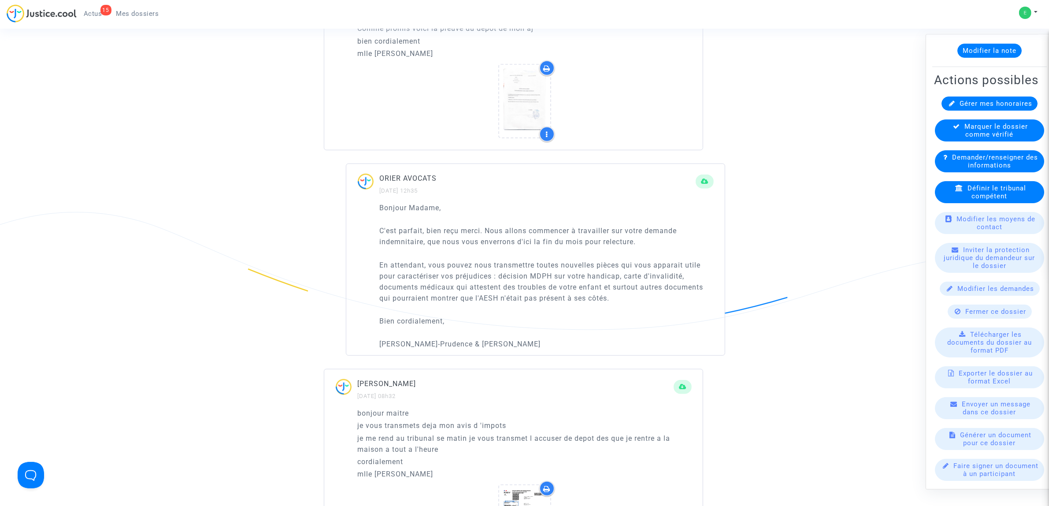
drag, startPoint x: 379, startPoint y: 207, endPoint x: 630, endPoint y: 342, distance: 285.4
click at [631, 342] on div "Bonjour Madame, C'est parfait, bien reçu merci. Nous allons commencer à travail…" at bounding box center [535, 278] width 378 height 153
click at [630, 342] on p "[PERSON_NAME]-Prudence & [PERSON_NAME]" at bounding box center [546, 343] width 334 height 11
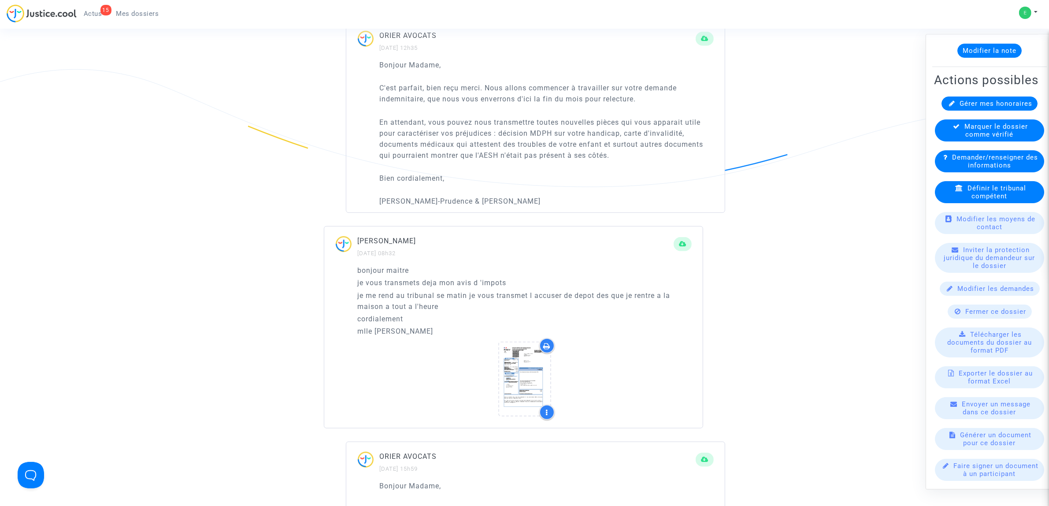
scroll to position [820, 0]
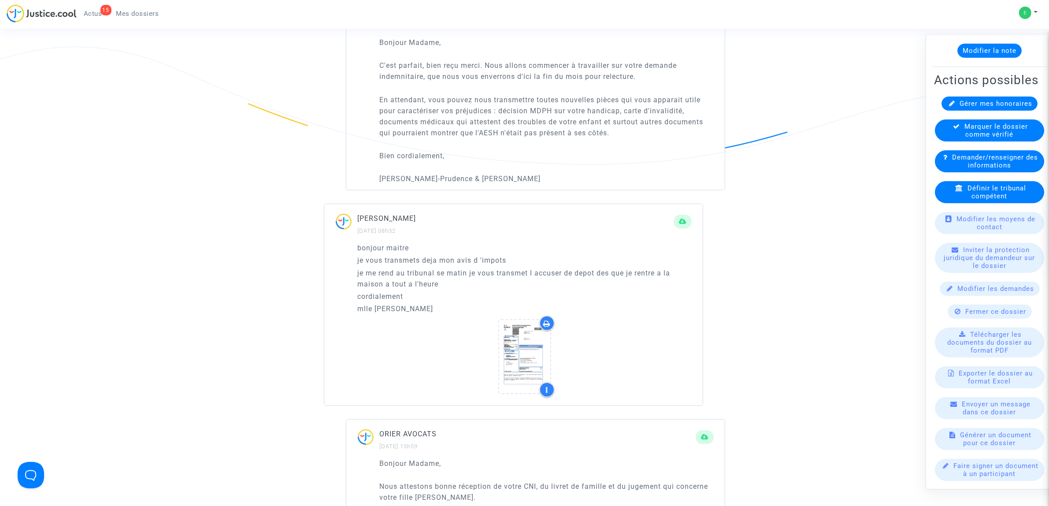
click at [428, 282] on p "je me rend au tribunal se matin je vous transmet l accuser de depot des que je …" at bounding box center [524, 278] width 334 height 22
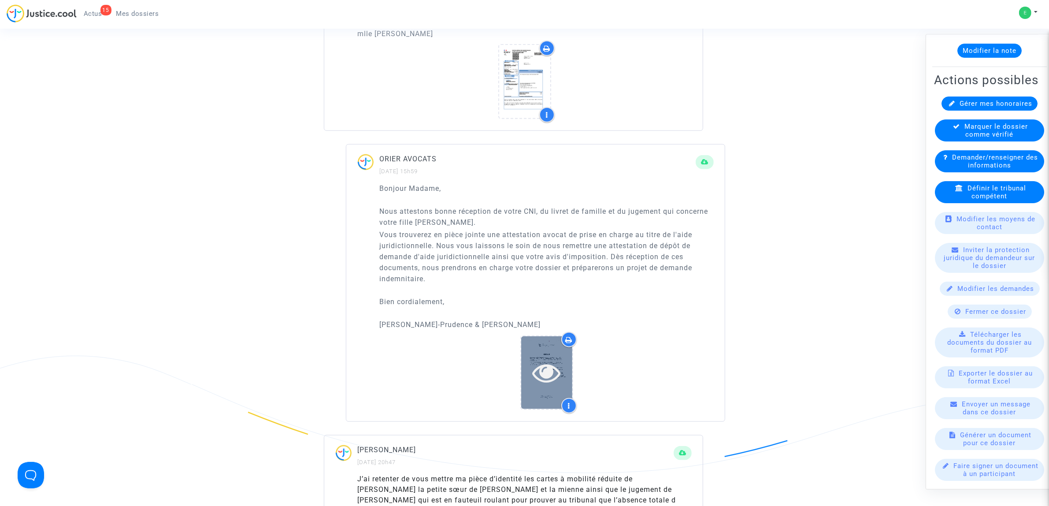
scroll to position [1096, 0]
click at [541, 349] on div at bounding box center [546, 372] width 51 height 73
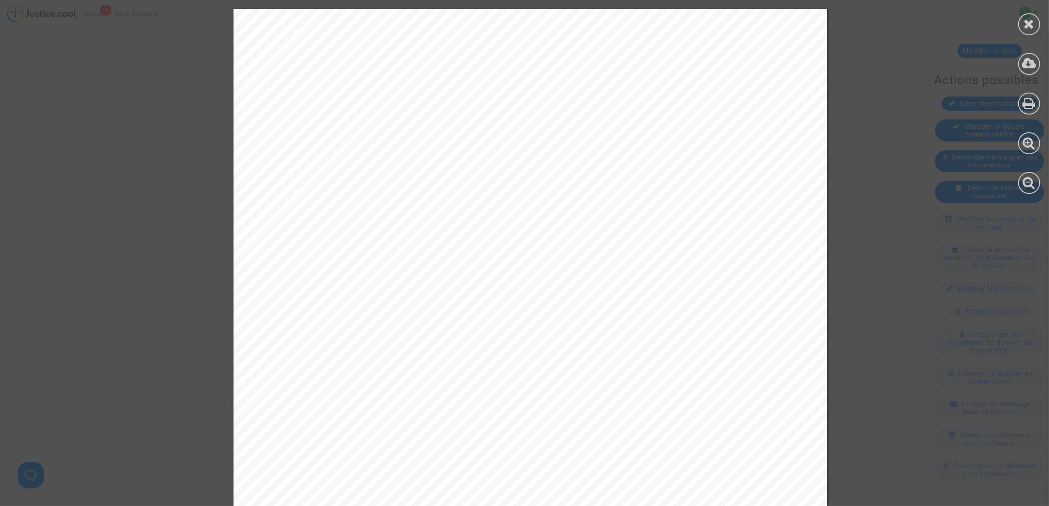
scroll to position [330, 0]
click at [839, 226] on div at bounding box center [530, 90] width 1060 height 824
click at [839, 18] on icon at bounding box center [1029, 23] width 11 height 13
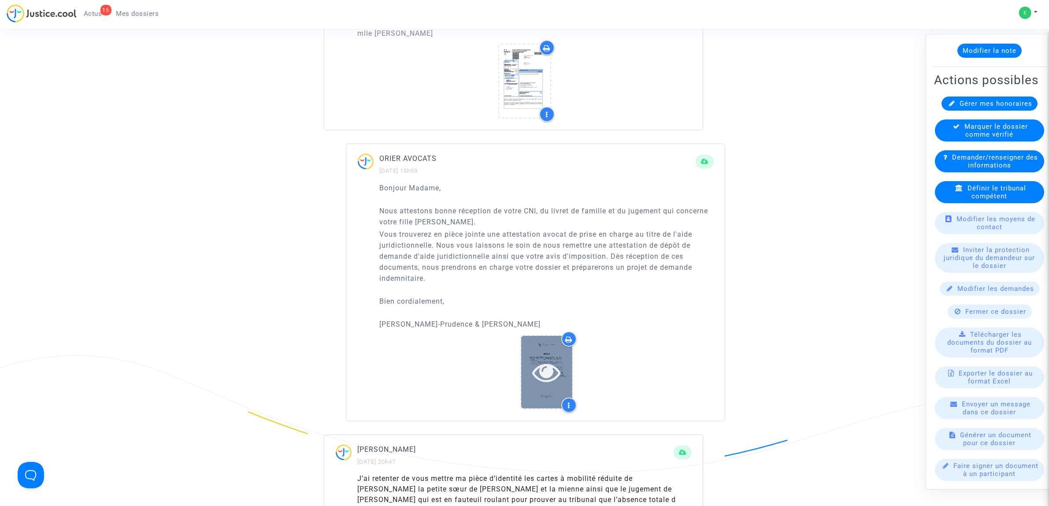
click at [560, 370] on icon at bounding box center [546, 372] width 29 height 28
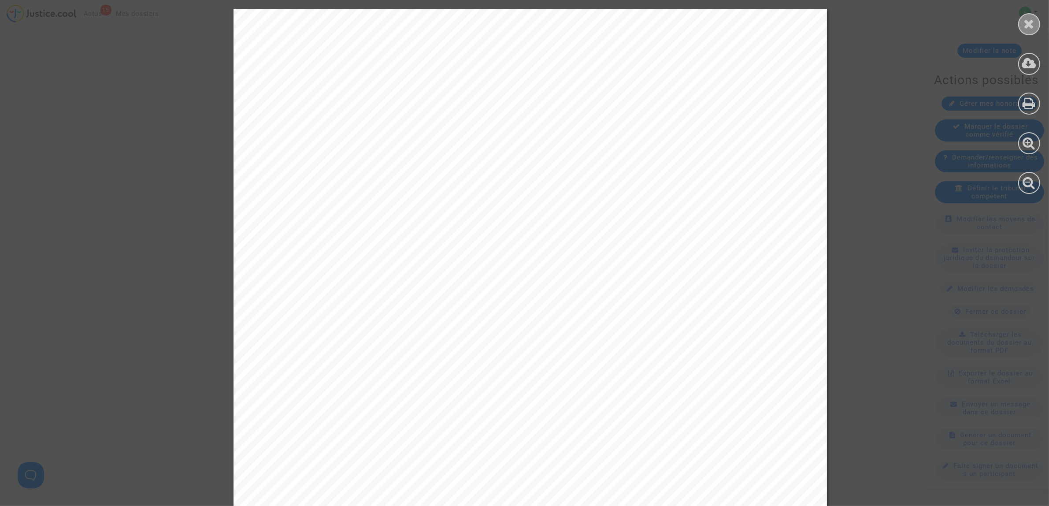
click at [839, 18] on icon at bounding box center [1029, 23] width 11 height 13
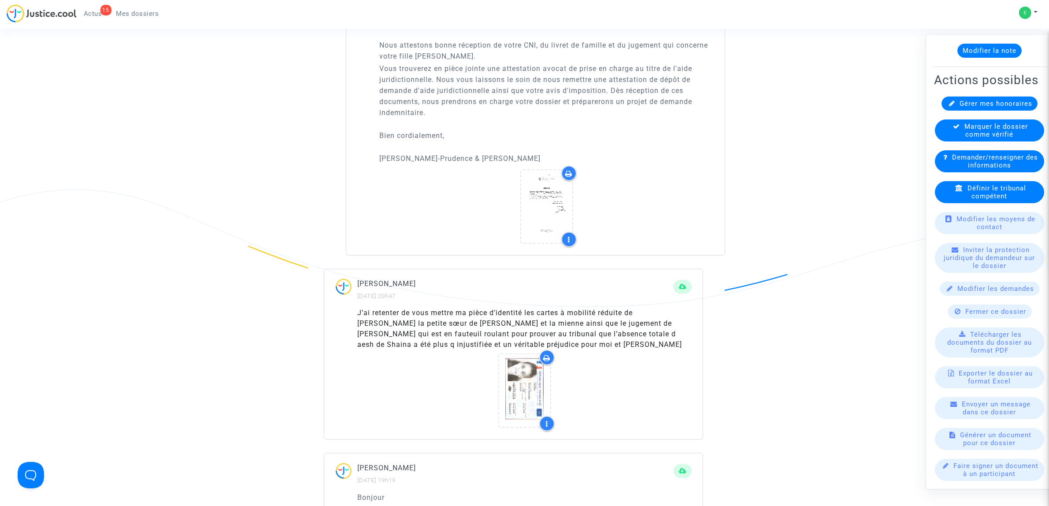
scroll to position [1316, 0]
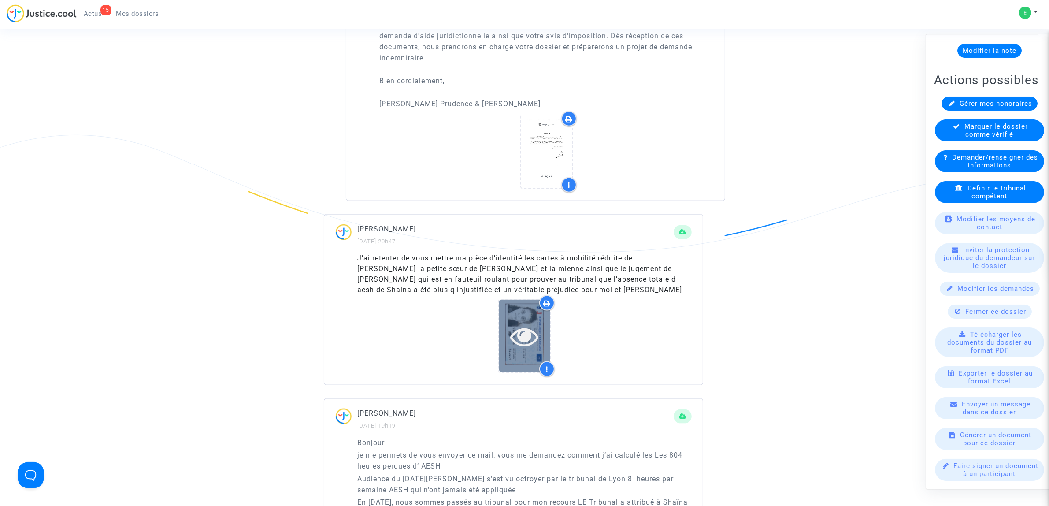
click at [523, 329] on icon at bounding box center [524, 336] width 29 height 28
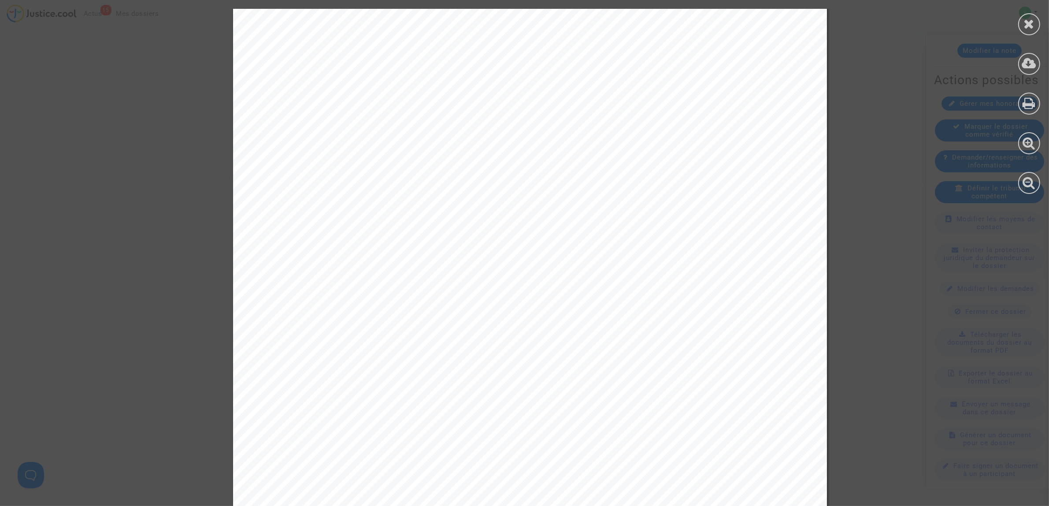
scroll to position [330, 0]
click at [839, 39] on div at bounding box center [1029, 101] width 40 height 203
drag, startPoint x: 1046, startPoint y: 37, endPoint x: 1046, endPoint y: 53, distance: 15.9
click at [839, 53] on div at bounding box center [1029, 101] width 40 height 203
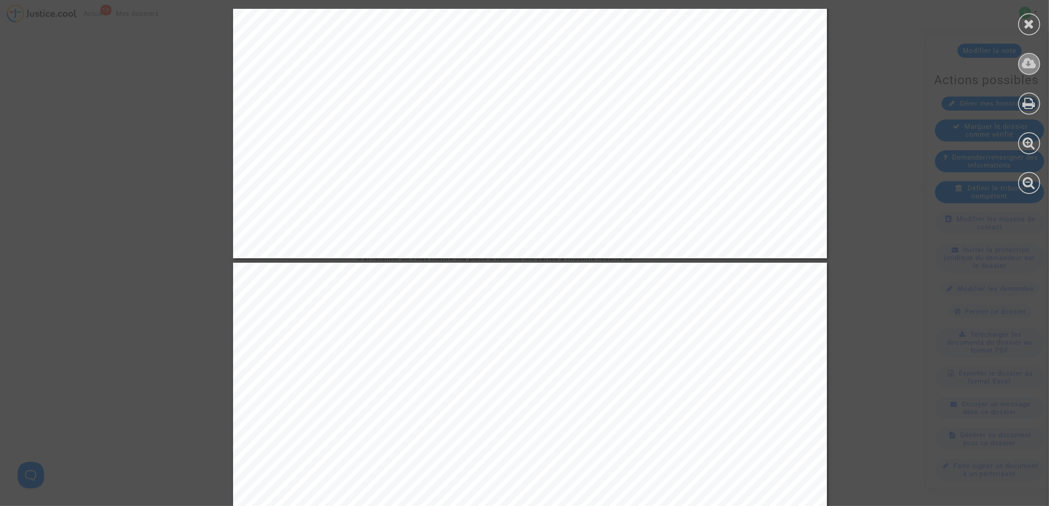
scroll to position [716, 0]
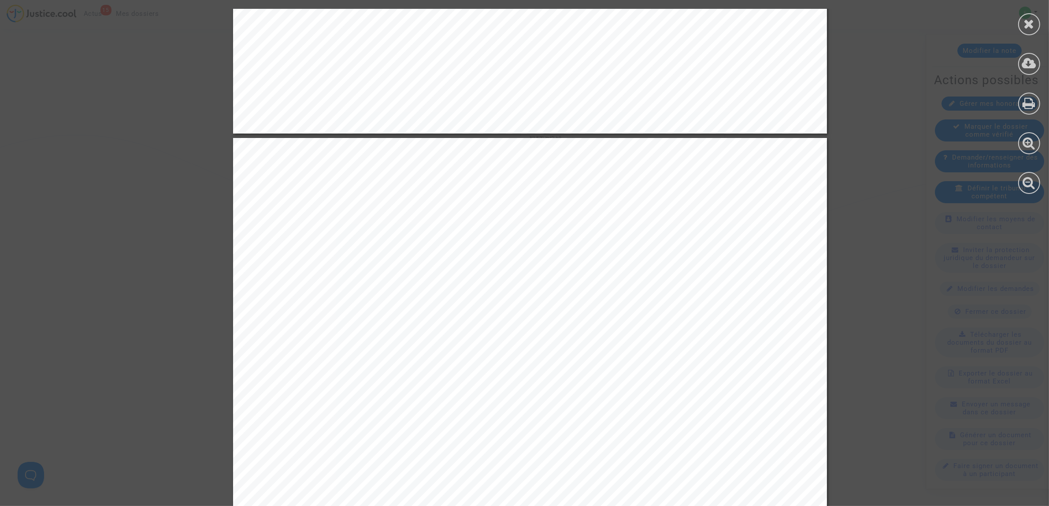
drag, startPoint x: 1048, startPoint y: 50, endPoint x: 1045, endPoint y: 80, distance: 30.5
click at [839, 78] on div at bounding box center [1029, 101] width 40 height 203
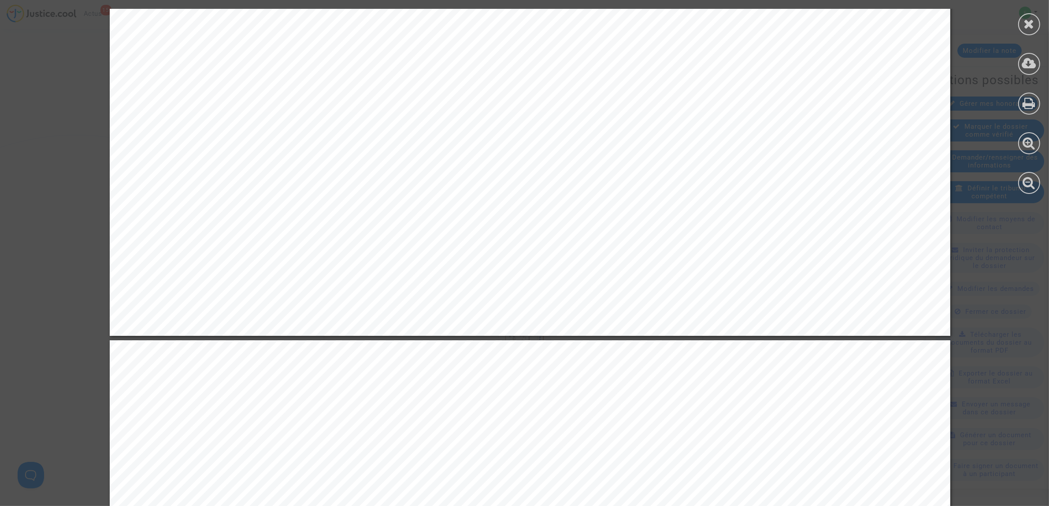
scroll to position [12097, 0]
click at [839, 27] on icon at bounding box center [1029, 23] width 11 height 13
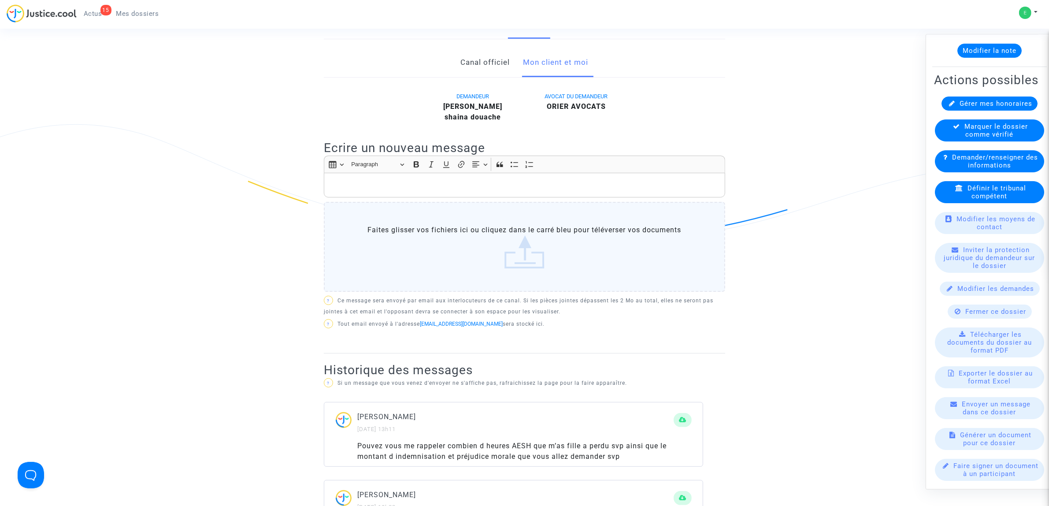
scroll to position [0, 0]
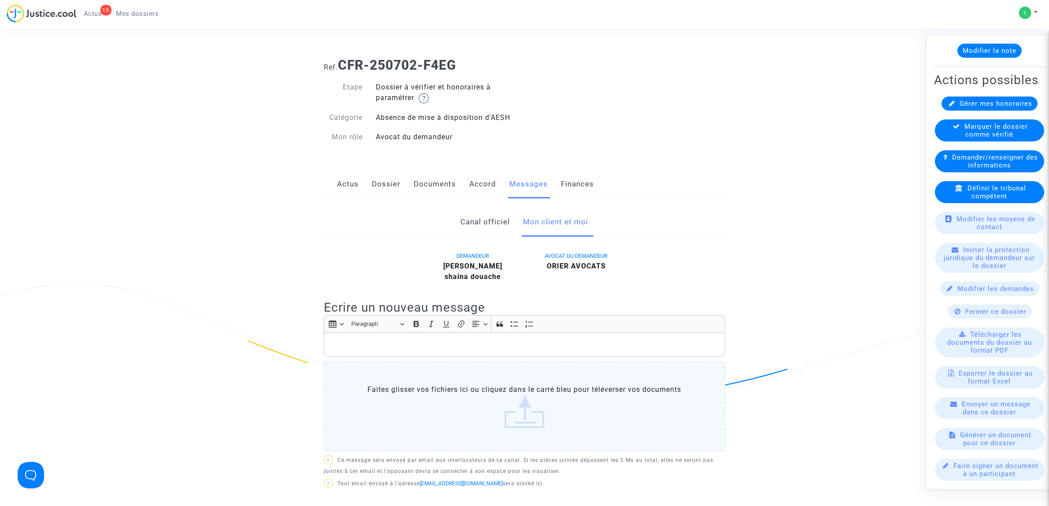
click at [424, 181] on link "Documents" at bounding box center [435, 184] width 42 height 29
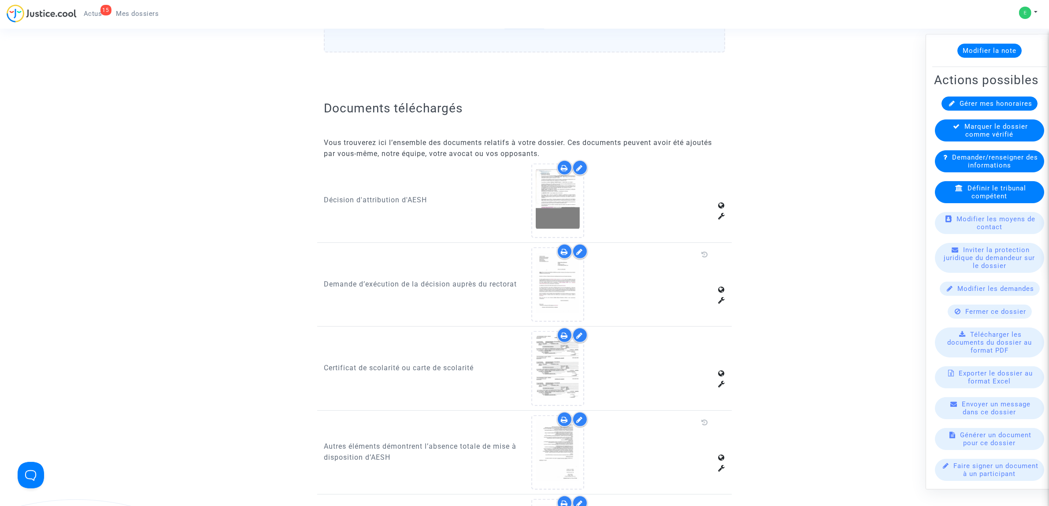
scroll to position [386, 0]
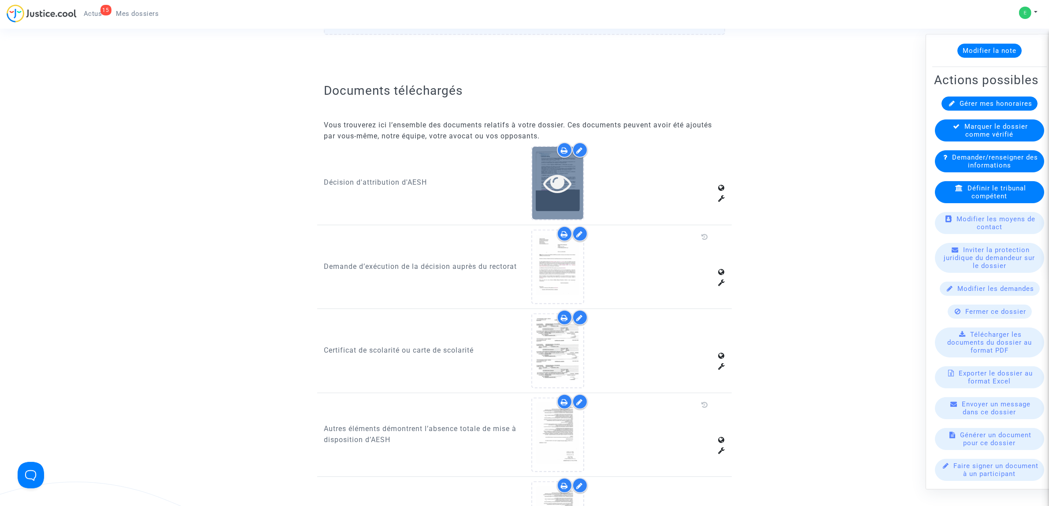
click at [545, 172] on icon at bounding box center [557, 183] width 29 height 28
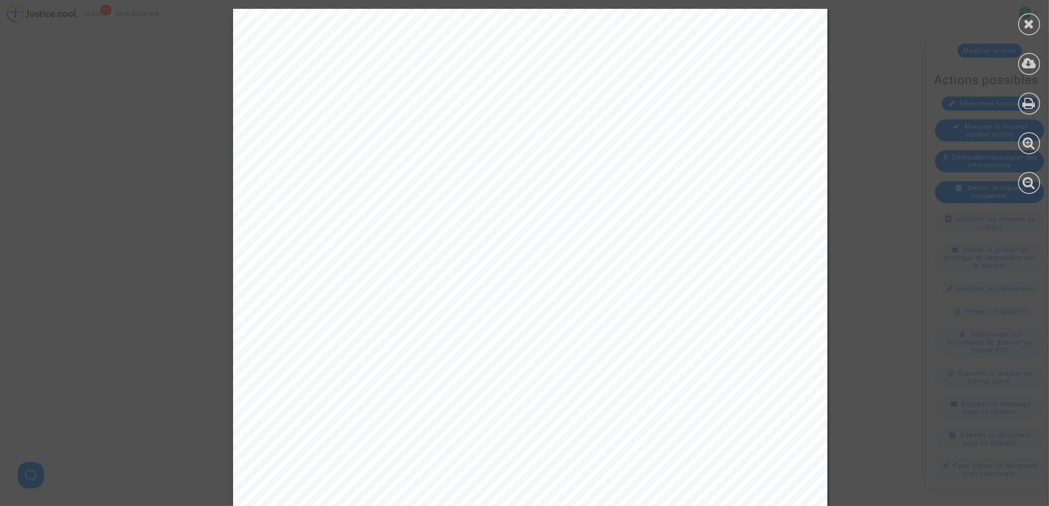
scroll to position [275, 0]
drag, startPoint x: 1049, startPoint y: 30, endPoint x: 1043, endPoint y: 32, distance: 5.9
click at [839, 32] on div at bounding box center [1029, 101] width 40 height 203
click at [586, 154] on div at bounding box center [530, 429] width 594 height 841
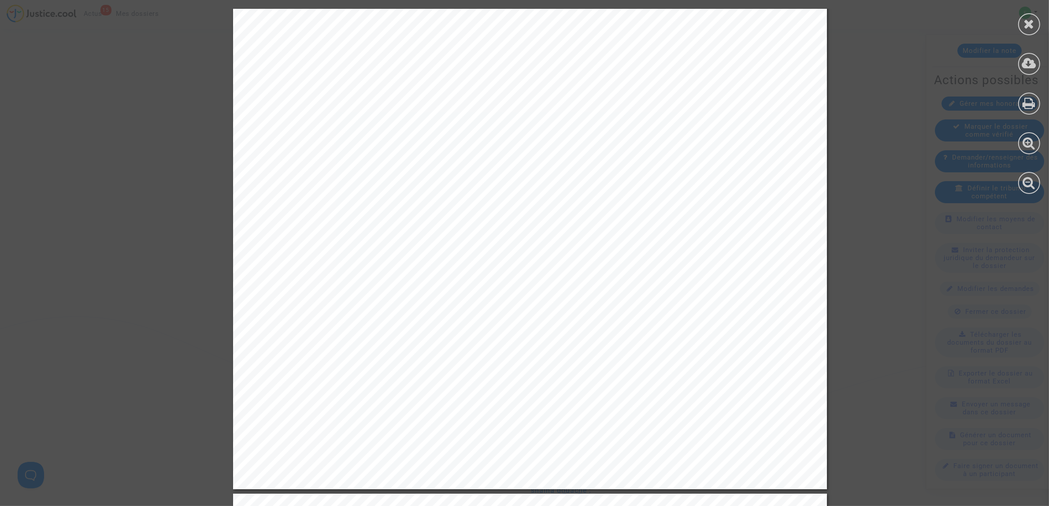
scroll to position [2974, 0]
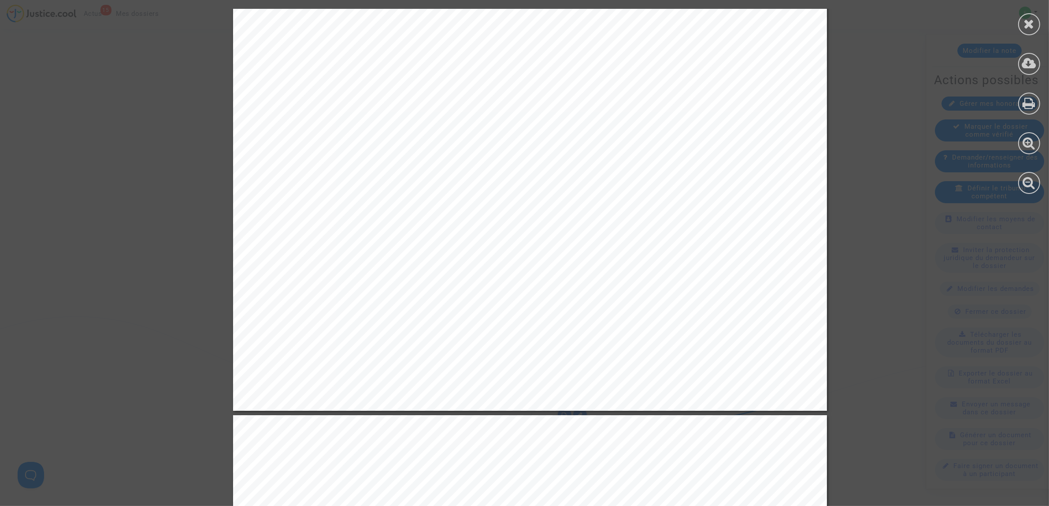
drag, startPoint x: 1047, startPoint y: 179, endPoint x: 1046, endPoint y: 189, distance: 9.4
click at [839, 189] on div at bounding box center [1029, 101] width 40 height 203
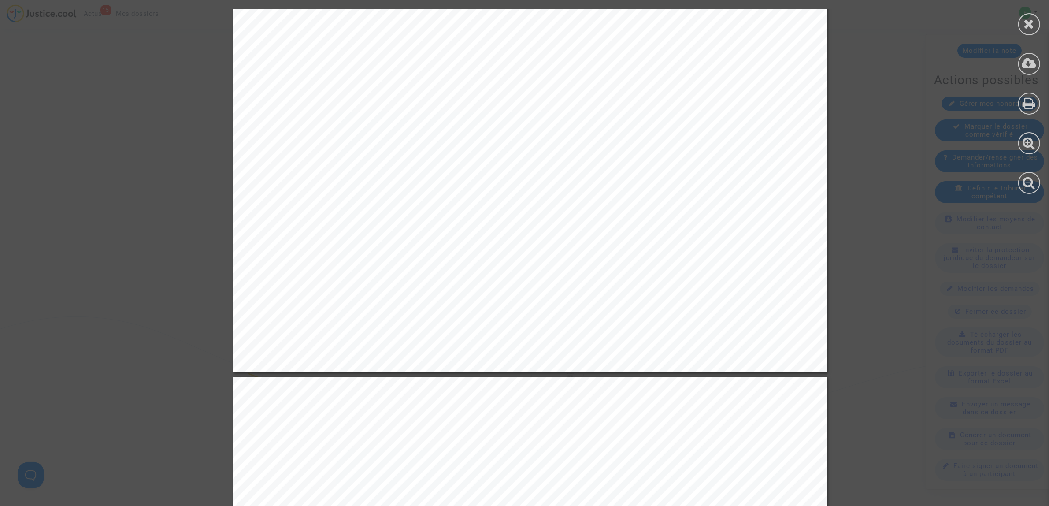
scroll to position [0, 0]
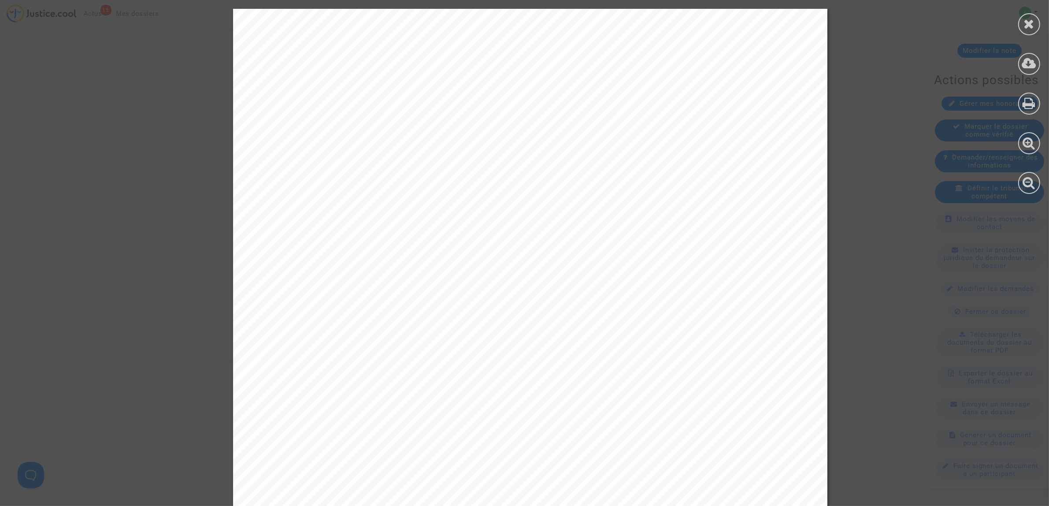
drag, startPoint x: 413, startPoint y: 297, endPoint x: 466, endPoint y: 9, distance: 293.4
drag, startPoint x: 157, startPoint y: 194, endPoint x: 208, endPoint y: 210, distance: 53.1
click at [839, 23] on icon at bounding box center [1029, 23] width 11 height 13
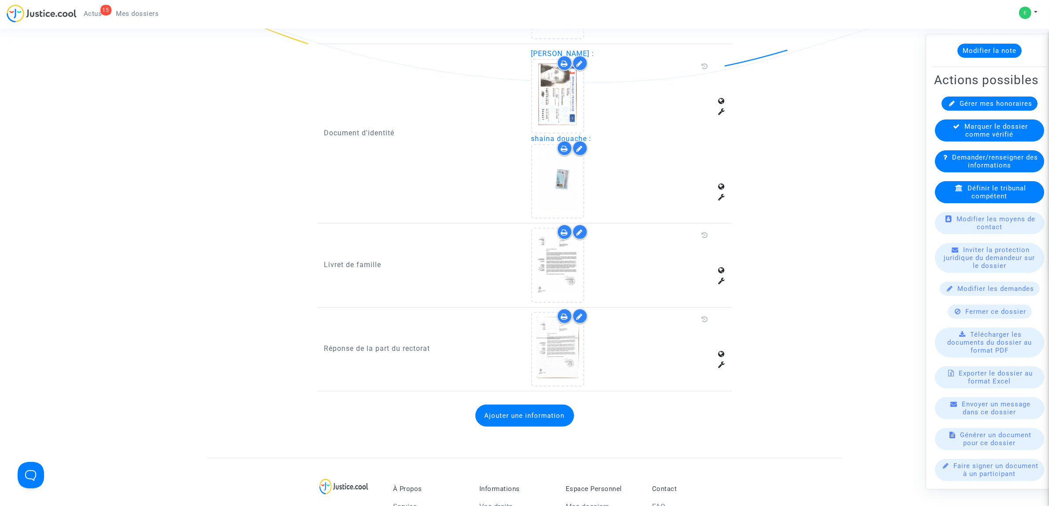
scroll to position [1046, 0]
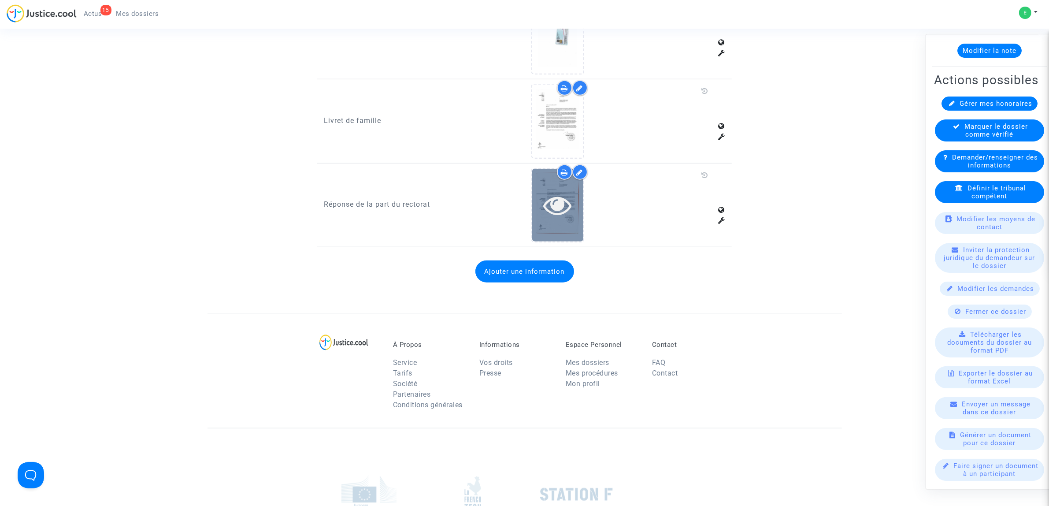
click at [556, 198] on icon at bounding box center [557, 205] width 29 height 28
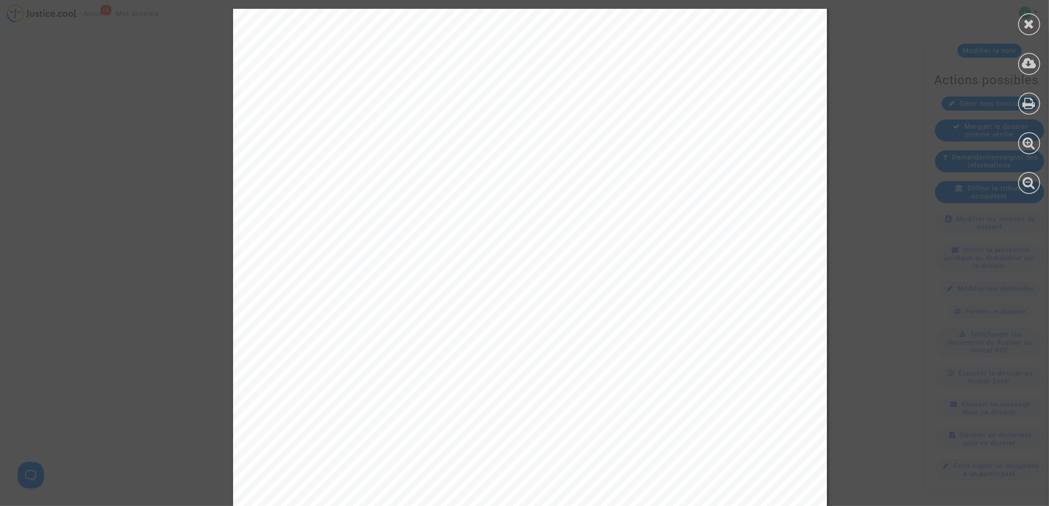
scroll to position [330, 0]
click at [839, 18] on icon at bounding box center [1029, 23] width 11 height 13
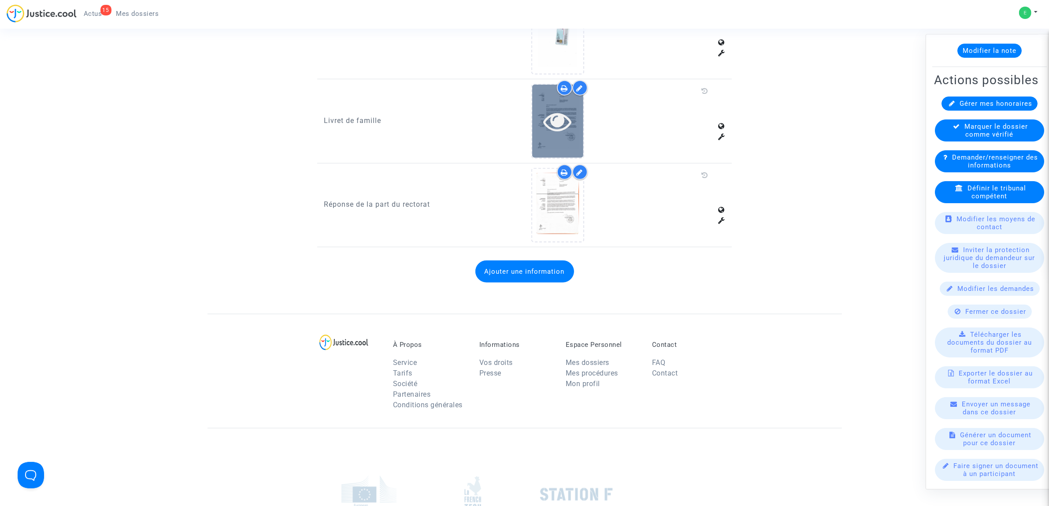
click at [569, 110] on icon at bounding box center [557, 121] width 29 height 28
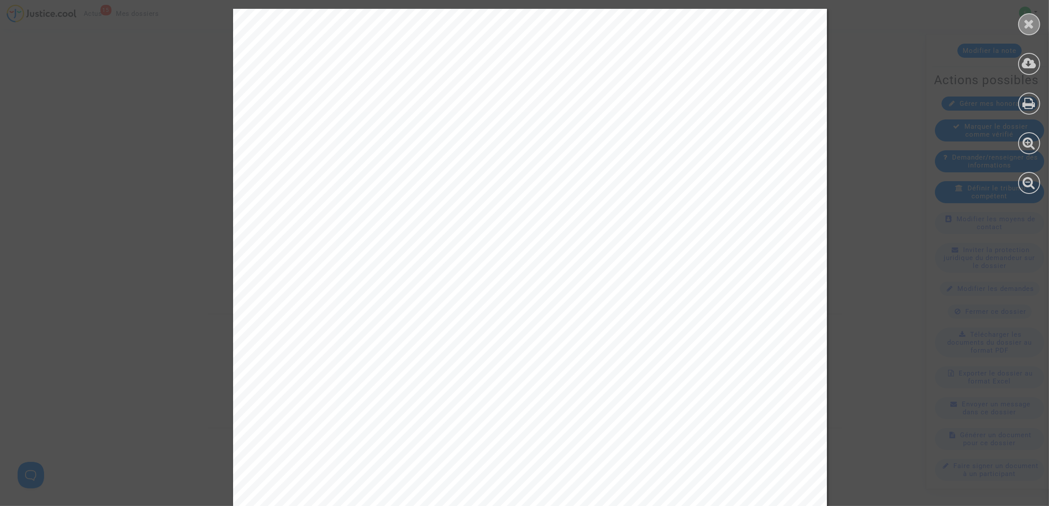
click at [839, 22] on icon at bounding box center [1029, 23] width 11 height 13
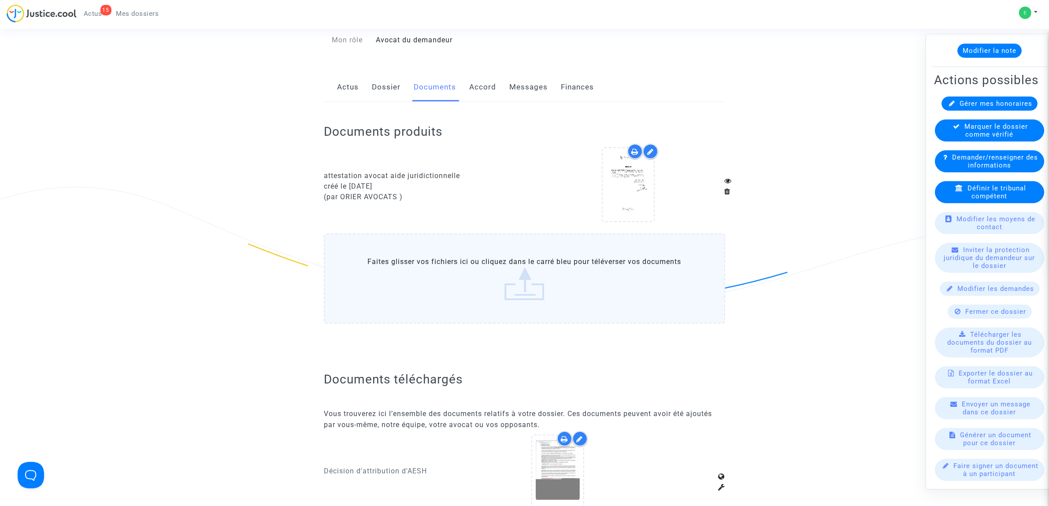
scroll to position [0, 0]
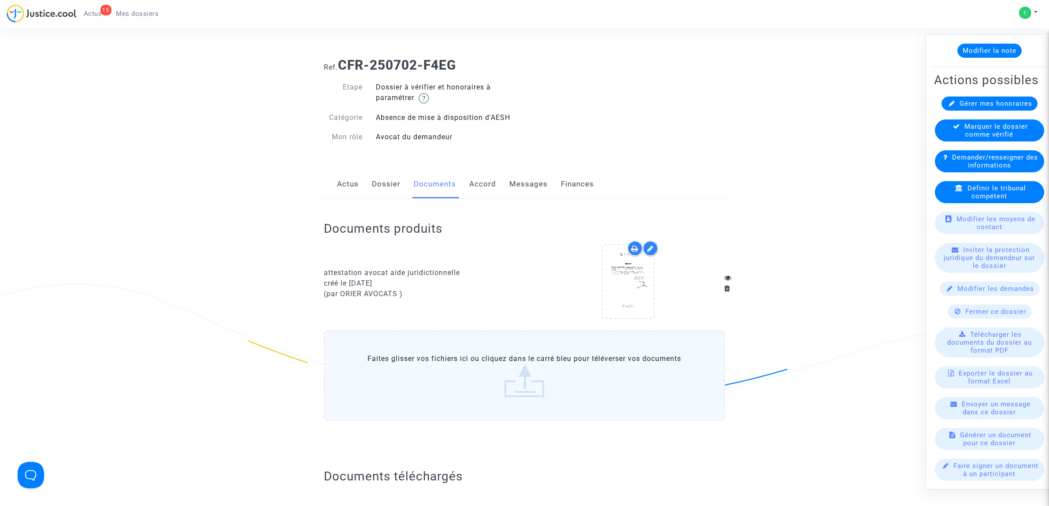
click at [490, 183] on link "Accord" at bounding box center [482, 184] width 27 height 29
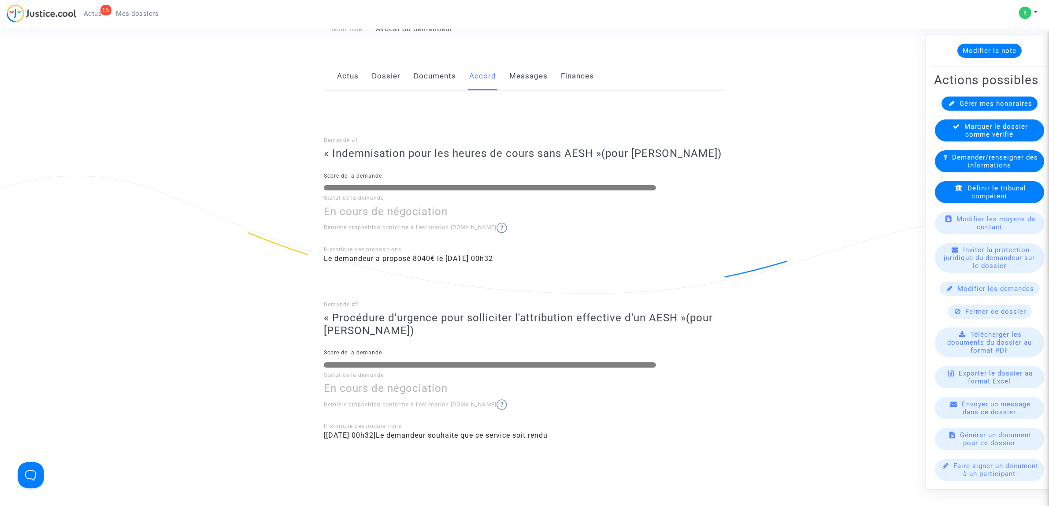
scroll to position [110, 0]
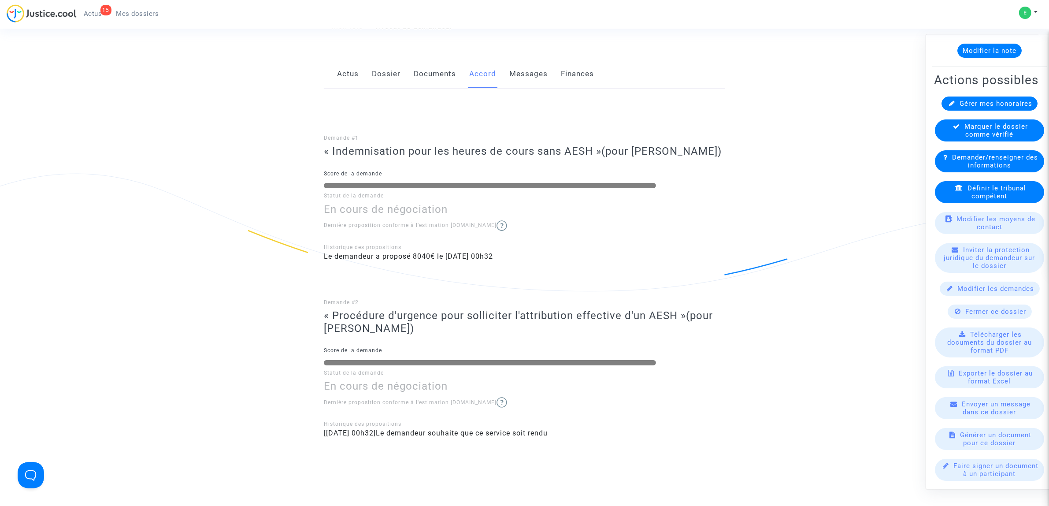
drag, startPoint x: 371, startPoint y: 188, endPoint x: 434, endPoint y: 186, distance: 63.0
click at [434, 186] on div at bounding box center [490, 185] width 332 height 5
drag, startPoint x: 325, startPoint y: 315, endPoint x: 445, endPoint y: 322, distance: 120.5
click at [445, 322] on h3 "« Procédure d'urgence pour solliciter l'attribution effective d'un AESH » (pour…" at bounding box center [524, 322] width 401 height 26
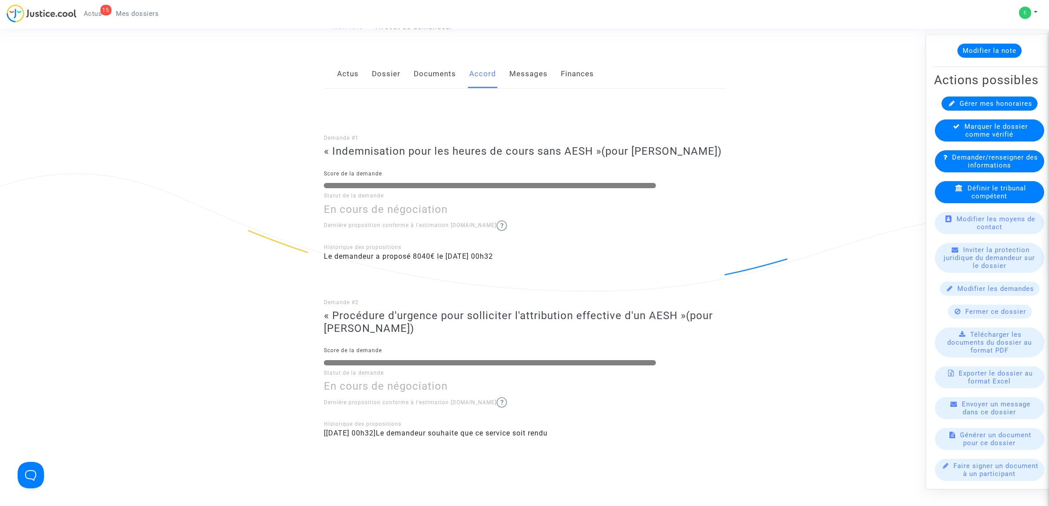
drag, startPoint x: 441, startPoint y: 328, endPoint x: 286, endPoint y: 311, distance: 156.0
click at [286, 311] on ng-component "Ref. CFR-250702-F4EG Etape Dossier à vérifier et honoraires à paramétrer Catégo…" at bounding box center [525, 229] width 634 height 577
click at [364, 311] on h3 "« Procédure d'urgence pour solliciter l'attribution effective d'un AESH » (pour…" at bounding box center [524, 322] width 401 height 26
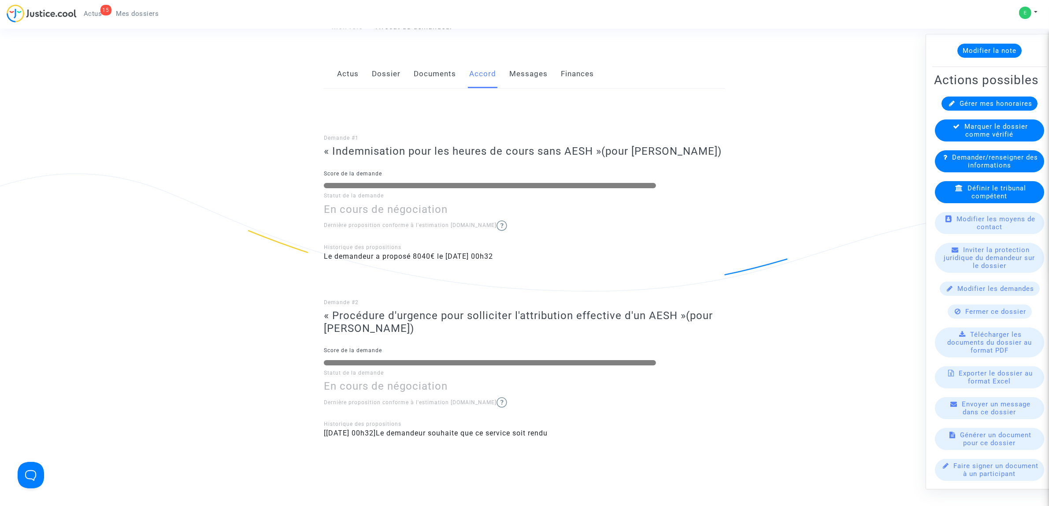
click at [342, 326] on span "(pour [PERSON_NAME])" at bounding box center [518, 321] width 389 height 25
click at [414, 327] on h3 "« Procédure d'urgence pour solliciter l'attribution effective d'un AESH » (pour…" at bounding box center [524, 322] width 401 height 26
drag, startPoint x: 417, startPoint y: 361, endPoint x: 556, endPoint y: 358, distance: 138.8
click at [556, 358] on div at bounding box center [489, 361] width 345 height 7
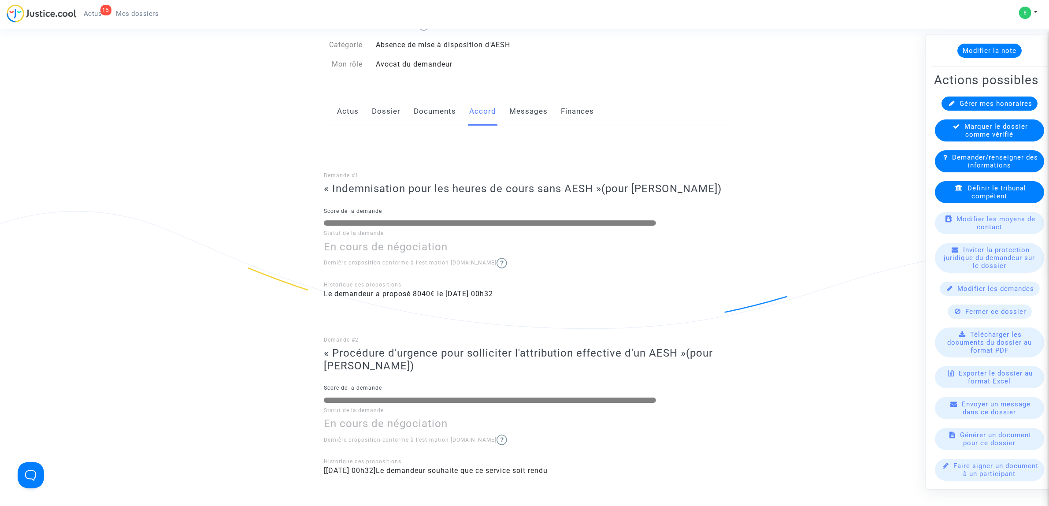
scroll to position [0, 0]
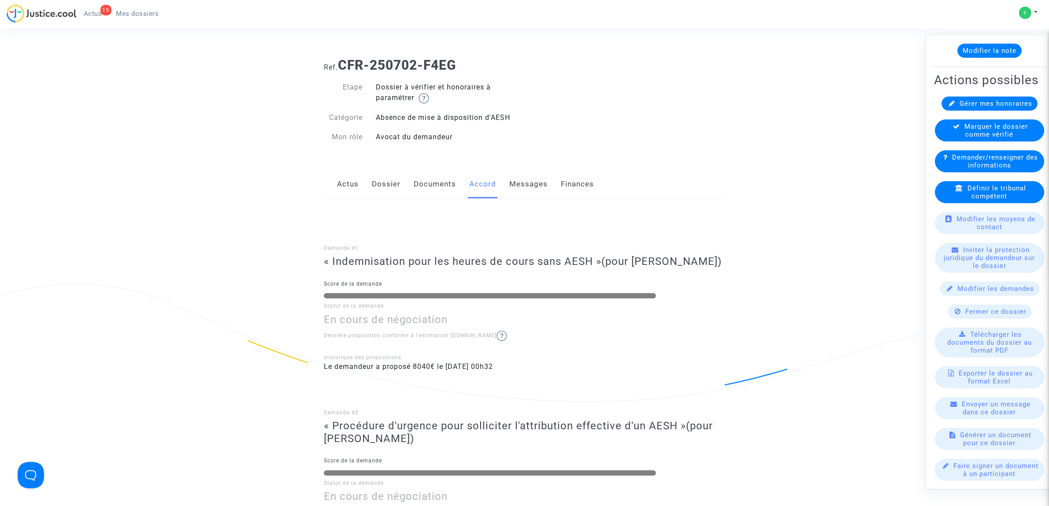
click at [529, 189] on link "Messages" at bounding box center [528, 184] width 38 height 29
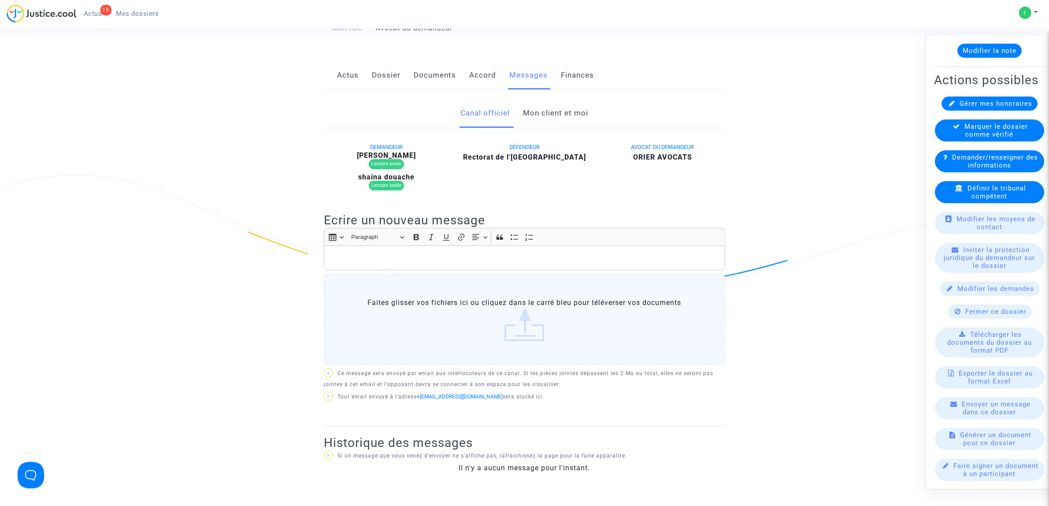
scroll to position [110, 0]
click at [575, 76] on link "Finances" at bounding box center [577, 73] width 33 height 29
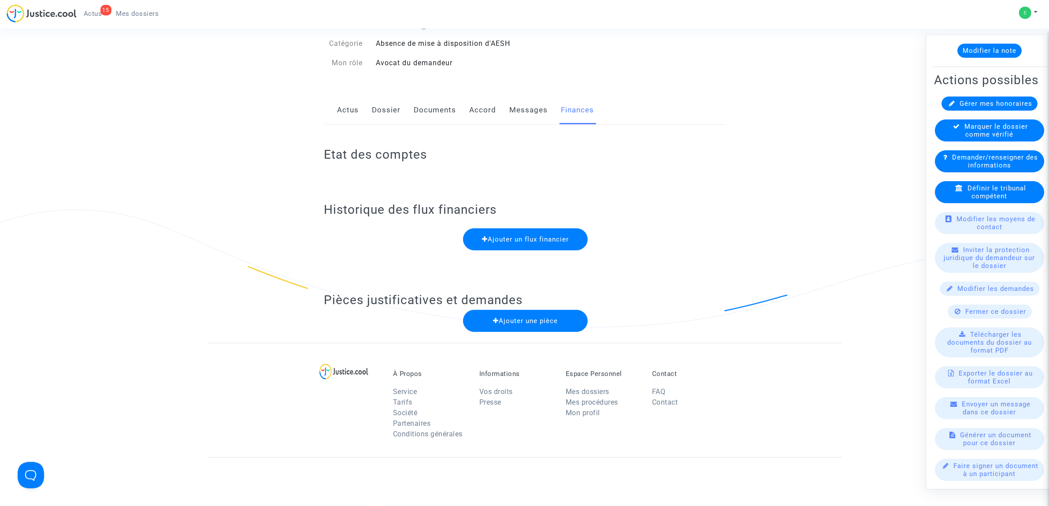
scroll to position [55, 0]
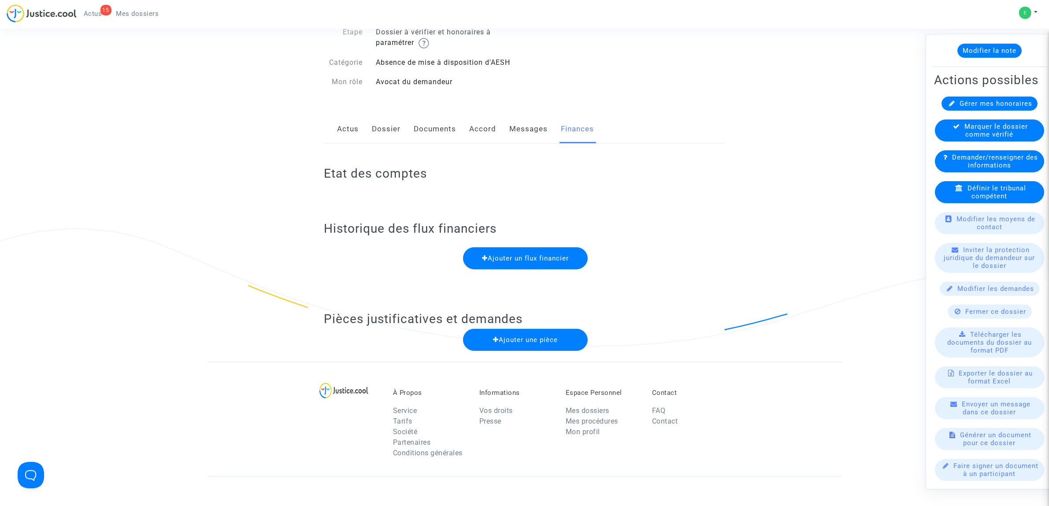
click at [342, 126] on link "Actus" at bounding box center [348, 129] width 22 height 29
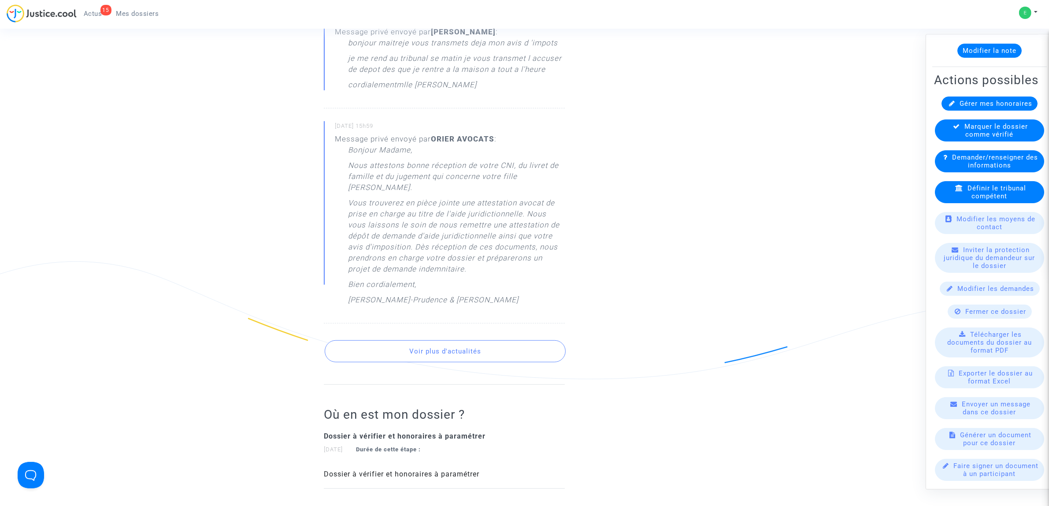
scroll to position [661, 0]
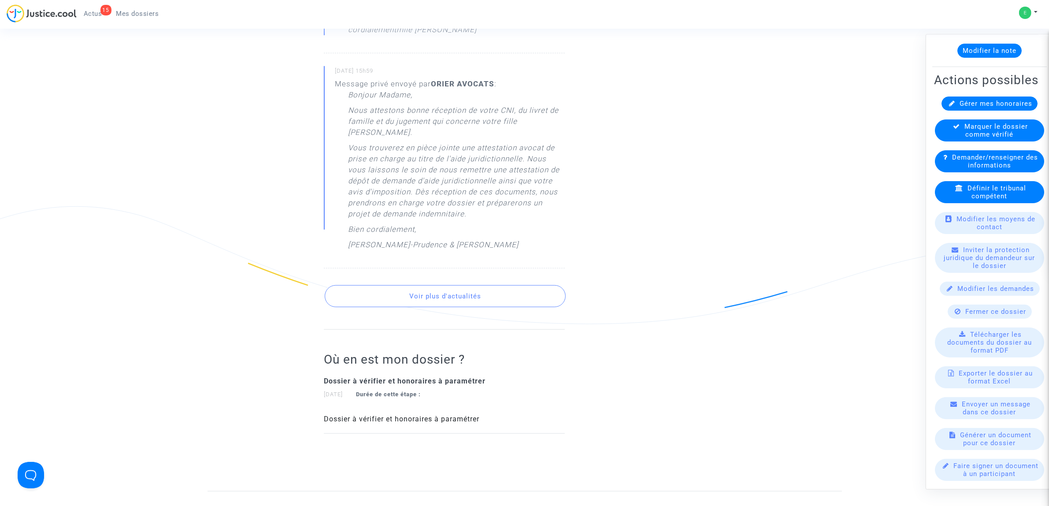
click at [442, 292] on button "Voir plus d'actualités" at bounding box center [445, 296] width 241 height 22
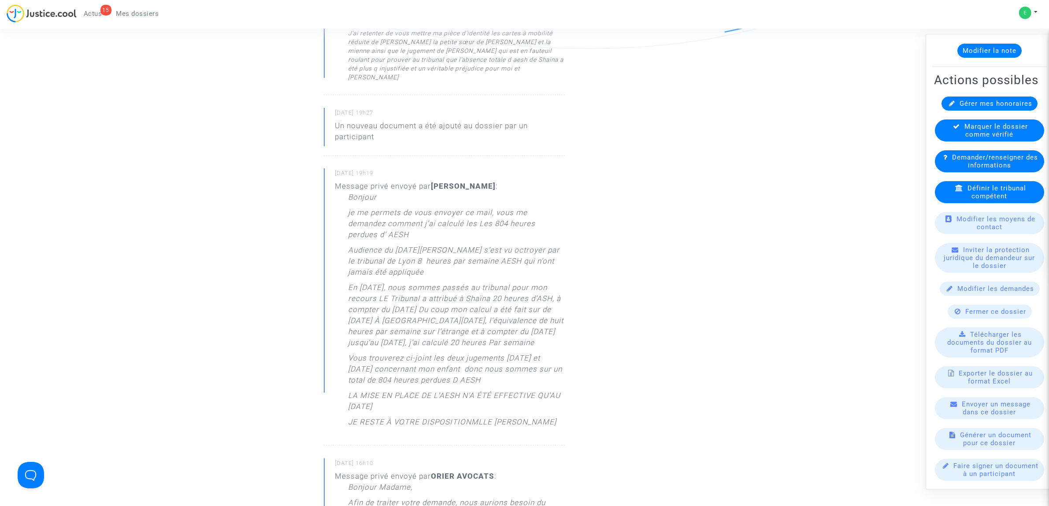
scroll to position [991, 0]
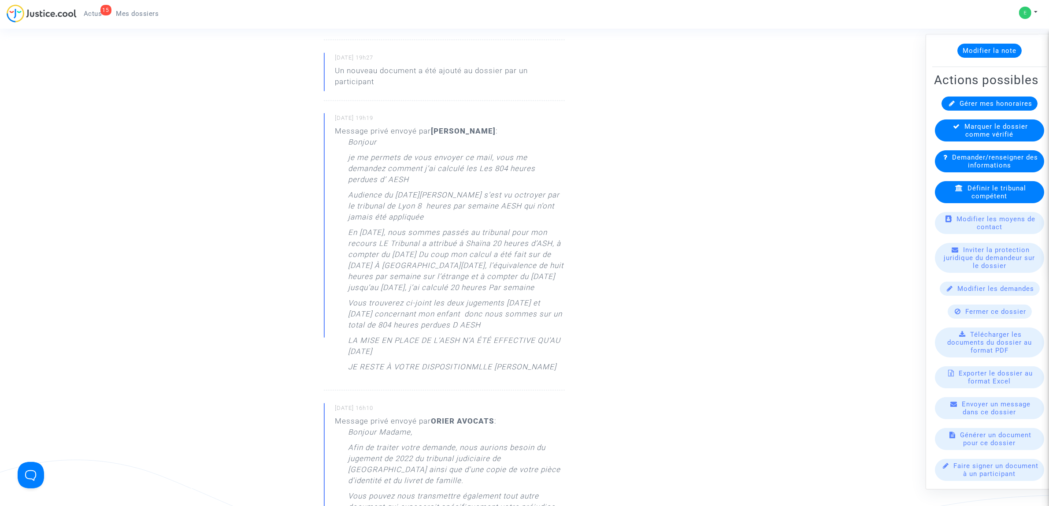
drag, startPoint x: 349, startPoint y: 120, endPoint x: 428, endPoint y: 160, distance: 88.3
click at [428, 160] on div "Bonjour je me permets de vous envoyer ce mail, vous me demandez comment j’ai ca…" at bounding box center [456, 257] width 217 height 240
click at [405, 197] on p "Audience du [DATE][PERSON_NAME] s’est vu octroyer par le tribunal de Lyon 8 heu…" at bounding box center [456, 207] width 217 height 37
click at [410, 227] on p "En [DATE], nous sommes passés au tribunal pour mon recours LE Tribunal a attrib…" at bounding box center [456, 262] width 217 height 70
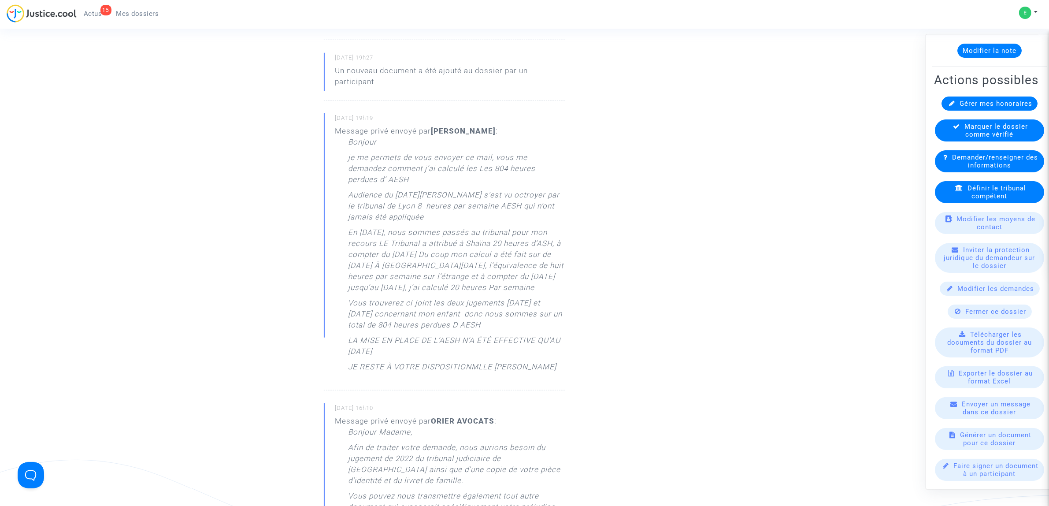
click at [410, 227] on p "En [DATE], nous sommes passés au tribunal pour mon recours LE Tribunal a attrib…" at bounding box center [456, 262] width 217 height 70
click at [395, 230] on p "En [DATE], nous sommes passés au tribunal pour mon recours LE Tribunal a attrib…" at bounding box center [456, 262] width 217 height 70
drag, startPoint x: 349, startPoint y: 122, endPoint x: 490, endPoint y: 196, distance: 160.2
click at [490, 196] on div "Bonjour je me permets de vous envoyer ce mail, vous me demandez comment j’ai ca…" at bounding box center [456, 257] width 217 height 240
click at [433, 196] on p "Audience du [DATE][PERSON_NAME] s’est vu octroyer par le tribunal de Lyon 8 heu…" at bounding box center [456, 207] width 217 height 37
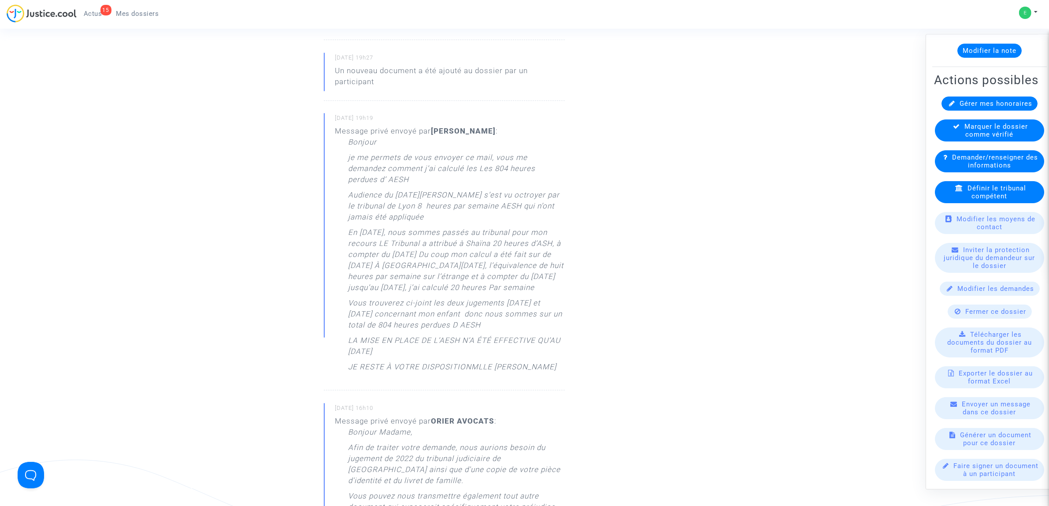
click at [433, 196] on p "Audience du [DATE][PERSON_NAME] s’est vu octroyer par le tribunal de Lyon 8 heu…" at bounding box center [456, 207] width 217 height 37
click at [398, 196] on p "Audience du [DATE][PERSON_NAME] s’est vu octroyer par le tribunal de Lyon 8 heu…" at bounding box center [456, 207] width 217 height 37
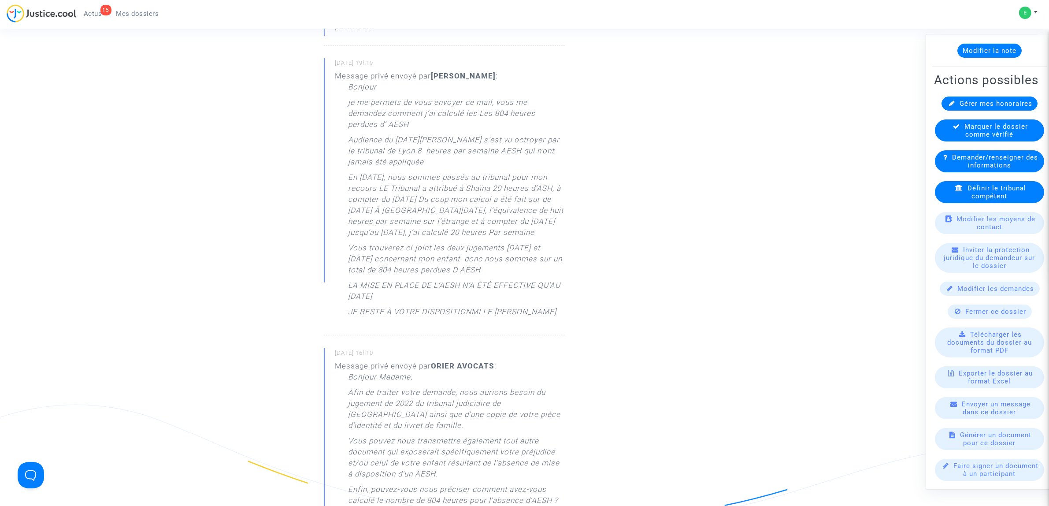
drag, startPoint x: 349, startPoint y: 159, endPoint x: 542, endPoint y: 224, distance: 204.1
click at [542, 224] on p "En [DATE], nous sommes passés au tribunal pour mon recours LE Tribunal a attrib…" at bounding box center [456, 207] width 217 height 70
click at [403, 205] on p "En [DATE], nous sommes passés au tribunal pour mon recours LE Tribunal a attrib…" at bounding box center [456, 207] width 217 height 70
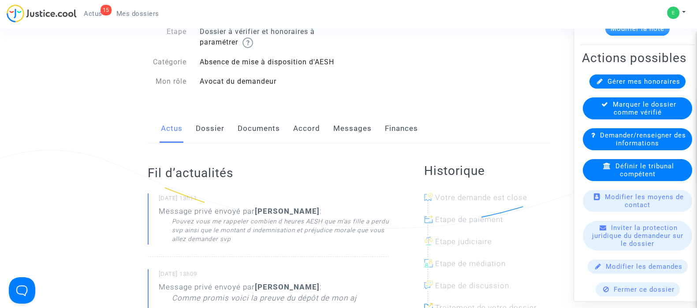
scroll to position [110, 0]
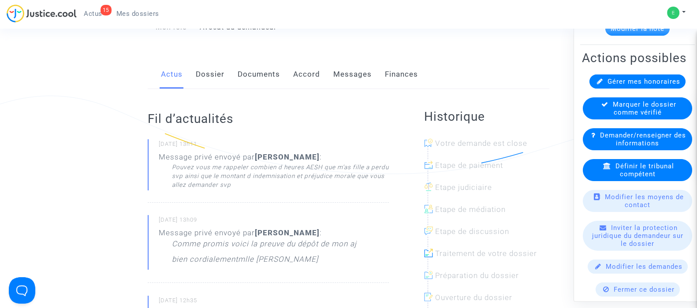
click at [357, 78] on link "Messages" at bounding box center [352, 74] width 38 height 29
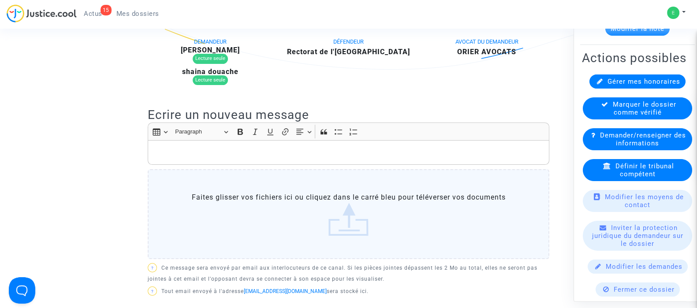
scroll to position [275, 0]
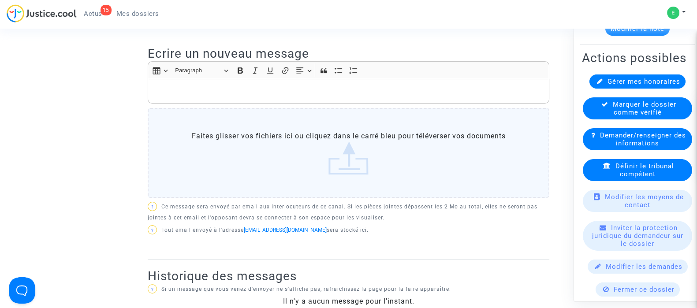
click at [203, 81] on div "Rich Text Editor, main" at bounding box center [348, 91] width 401 height 25
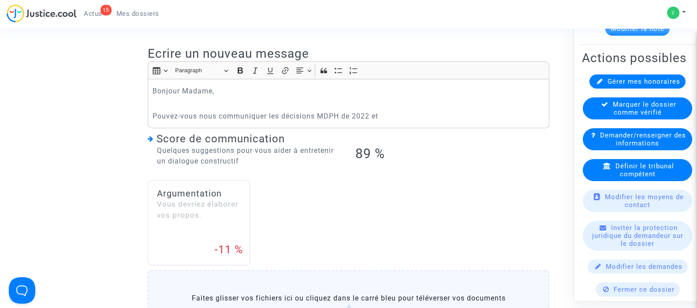
drag, startPoint x: 223, startPoint y: 113, endPoint x: 275, endPoint y: 111, distance: 51.6
click at [223, 113] on p "Pouvez-vous nous communiquer les décisions MDPH de 2022 et" at bounding box center [348, 116] width 392 height 11
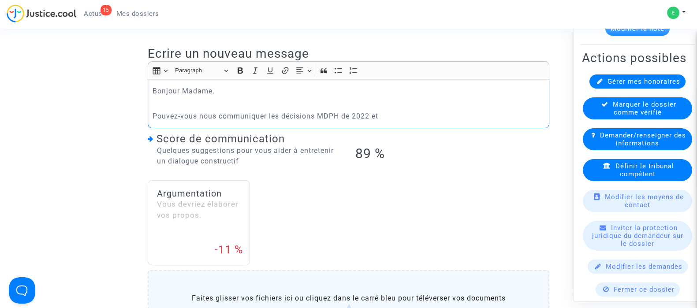
click at [280, 111] on p "Pouvez-vous nous communiquer les décisions MDPH de 2022 et" at bounding box center [348, 116] width 392 height 11
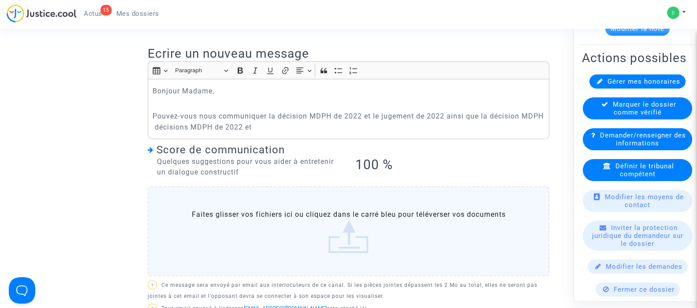
click at [341, 126] on p "Pouvez-vous nous communiquer la décision MDPH de 2022 et le jugement de 2022 ai…" at bounding box center [348, 122] width 392 height 22
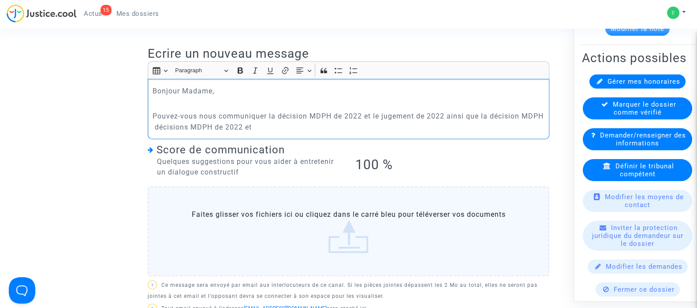
drag, startPoint x: 308, startPoint y: 123, endPoint x: 187, endPoint y: 123, distance: 121.6
click at [187, 123] on p "Pouvez-vous nous communiquer la décision MDPH de 2022 et le jugement de 2022 ai…" at bounding box center [348, 122] width 392 height 22
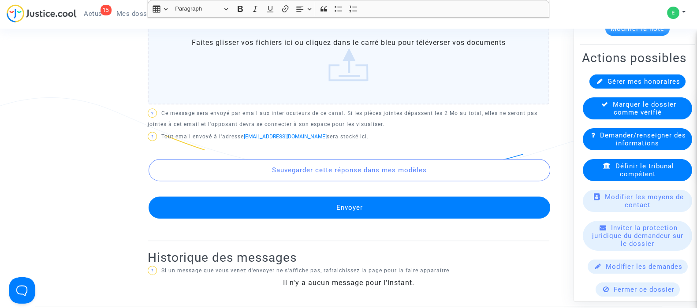
scroll to position [496, 0]
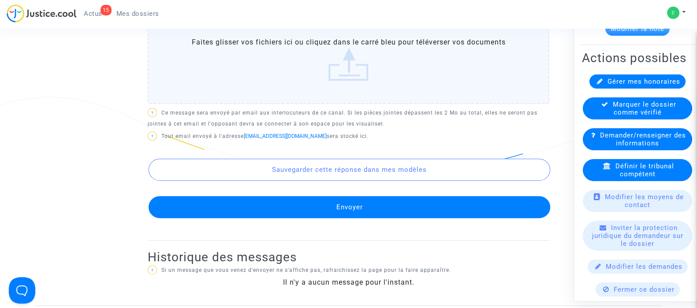
click at [349, 207] on button "Envoyer" at bounding box center [348, 207] width 401 height 22
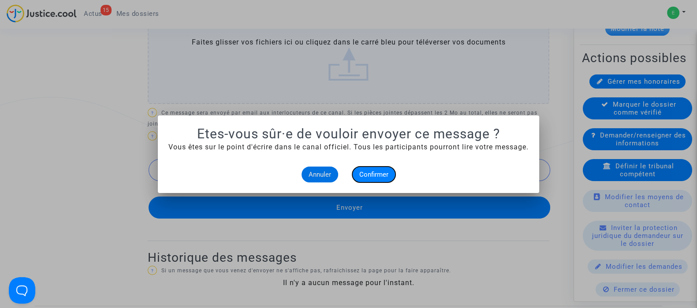
click at [364, 171] on span "Confirmer" at bounding box center [373, 175] width 29 height 8
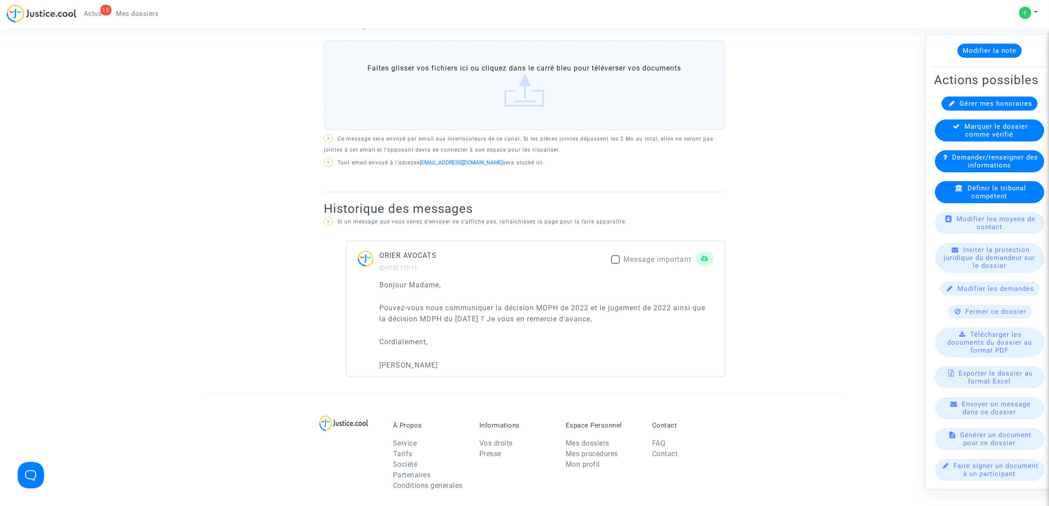
scroll to position [55, 0]
